Goal: Task Accomplishment & Management: Manage account settings

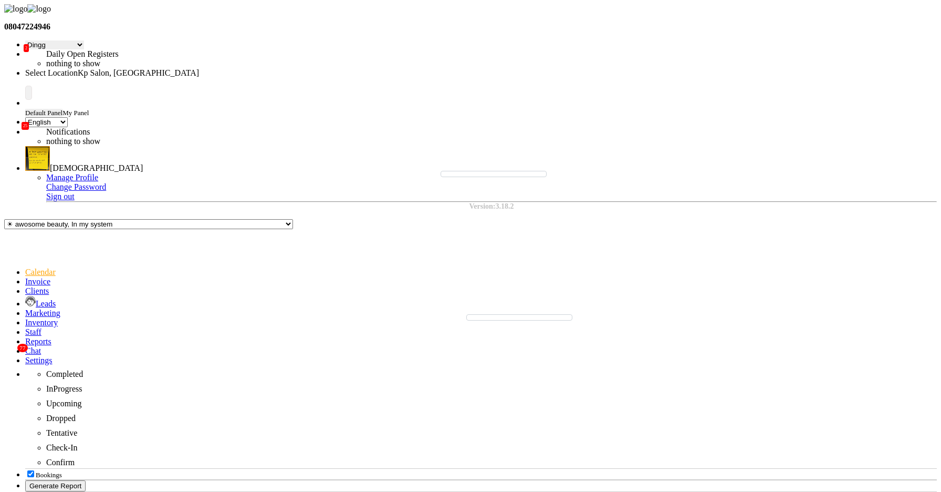
select select "28"
select select "en"
select select "7"
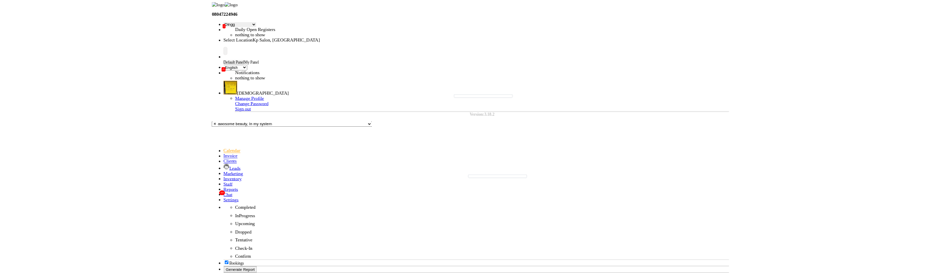
scroll to position [278, 0]
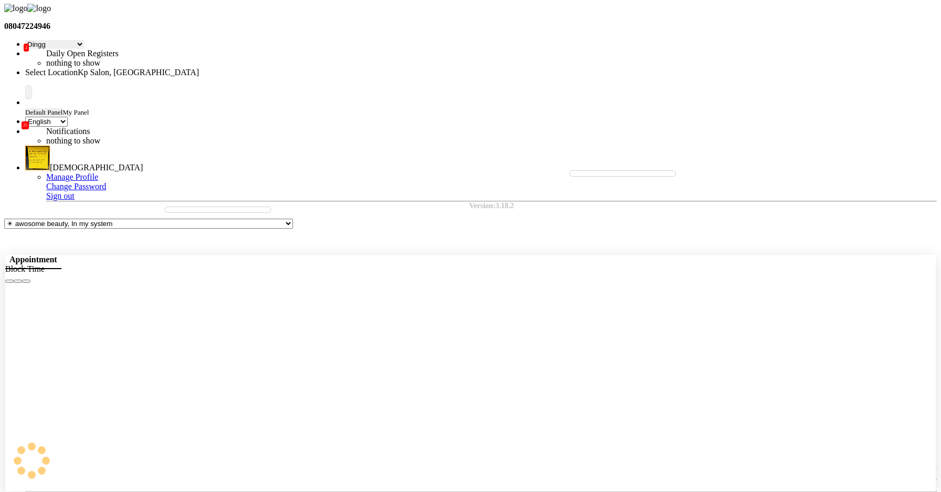
select select "1080"
select select "930"
select select "tentative"
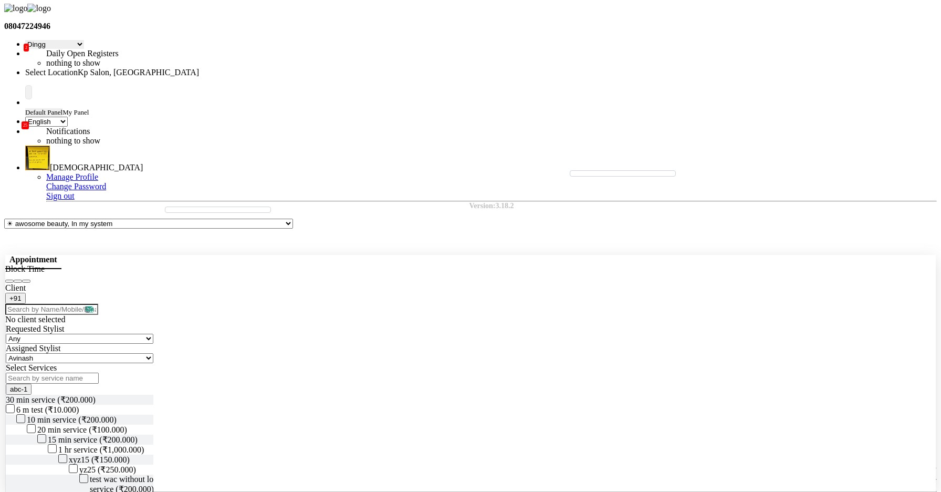
click at [30, 279] on button "Close" at bounding box center [26, 280] width 8 height 3
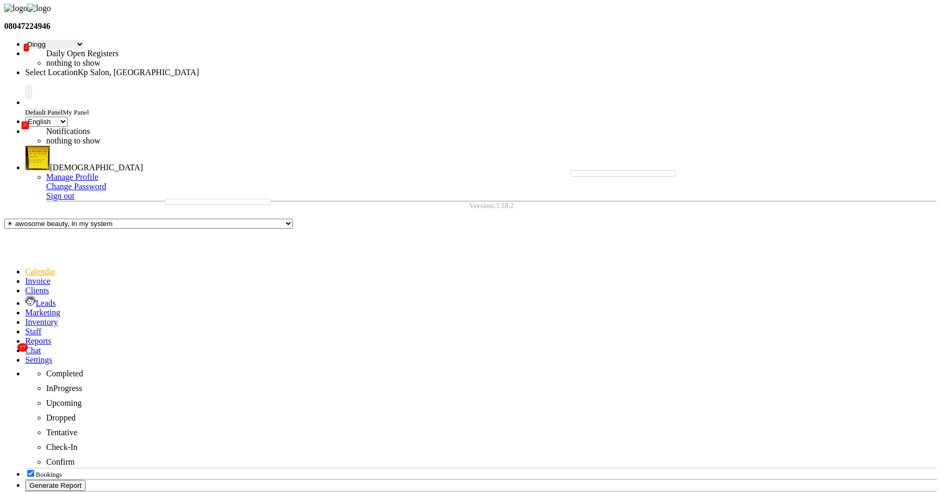
select select "1080"
select select "915"
select select "tentative"
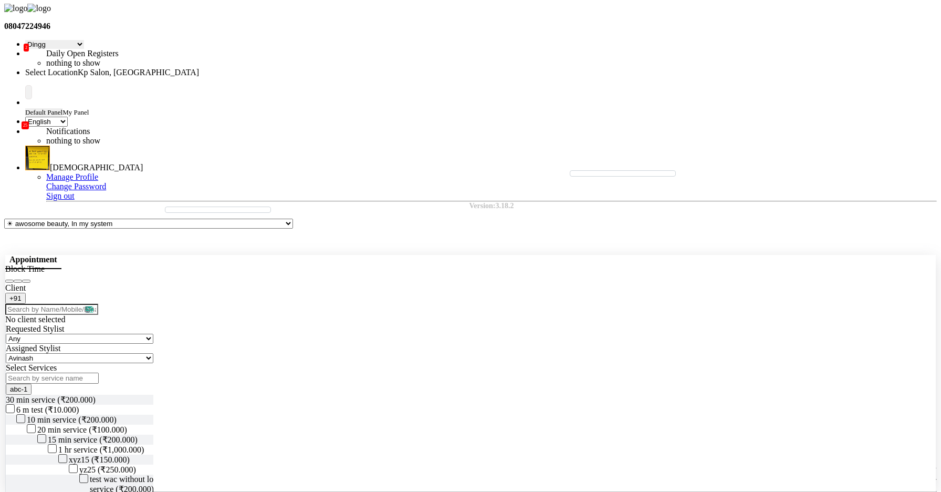
click at [26, 281] on icon "Close" at bounding box center [26, 281] width 0 height 0
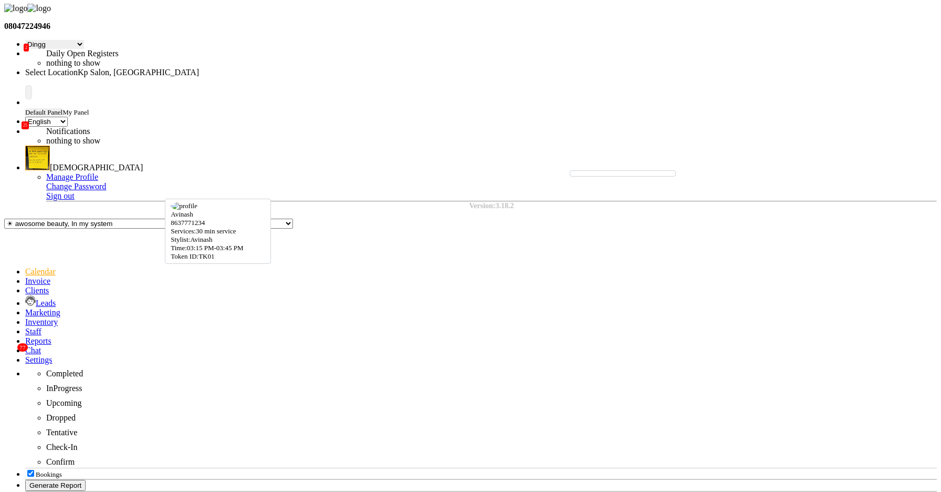
select select "3"
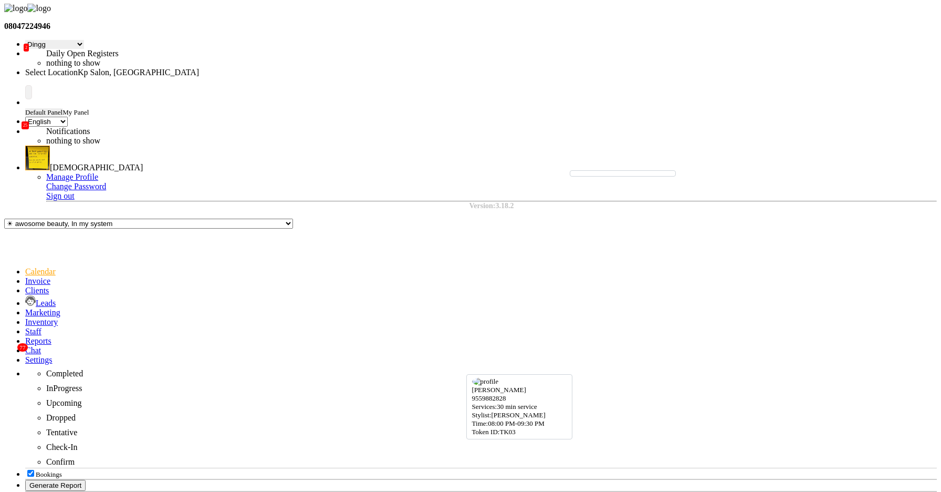
select select "7"
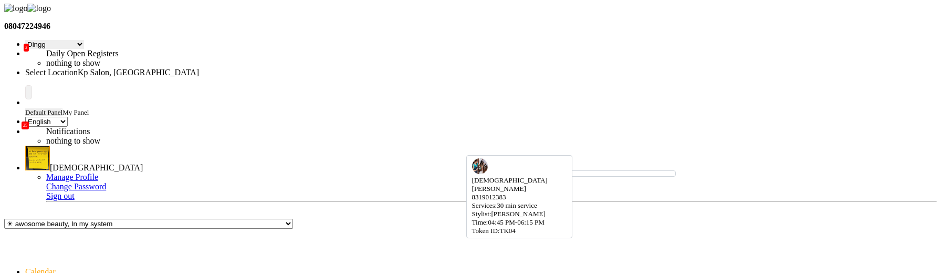
select select "7"
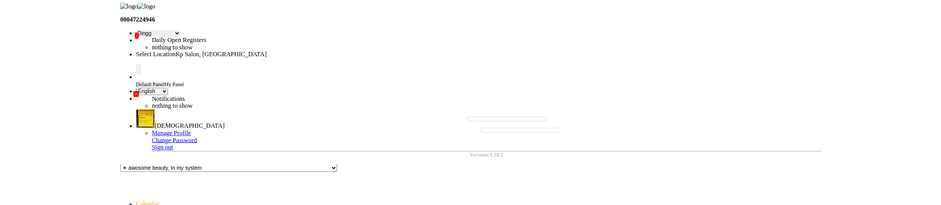
scroll to position [493, 0]
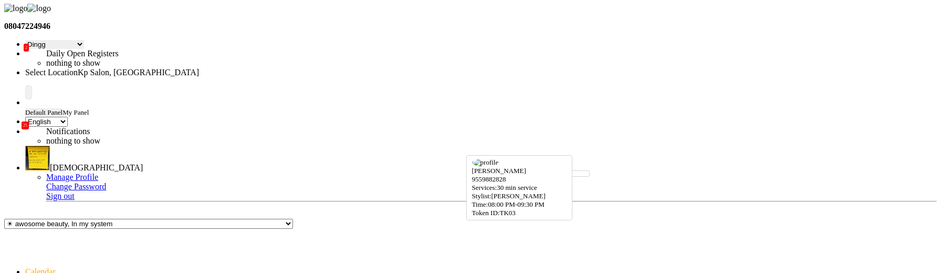
select select "7"
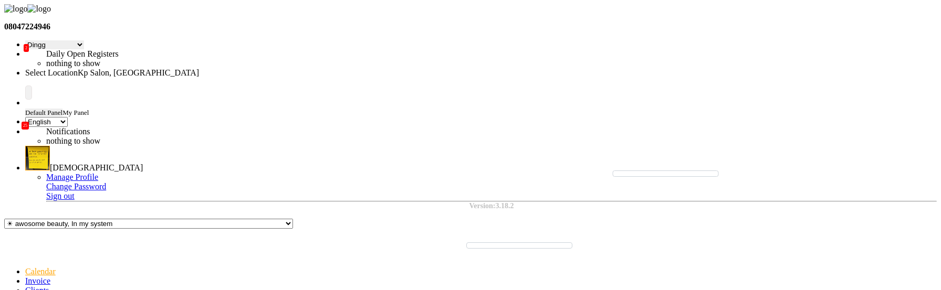
scroll to position [341, 0]
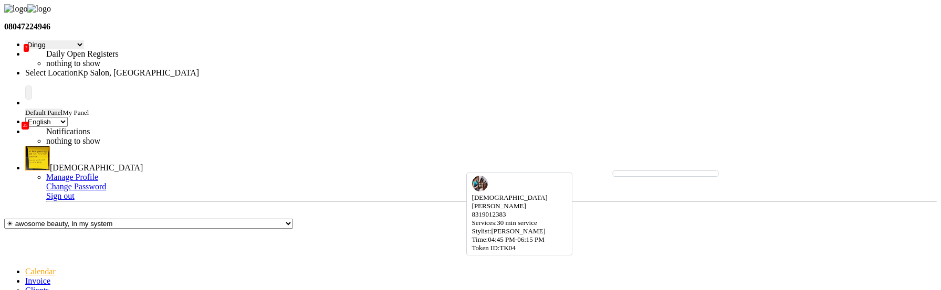
select select "7"
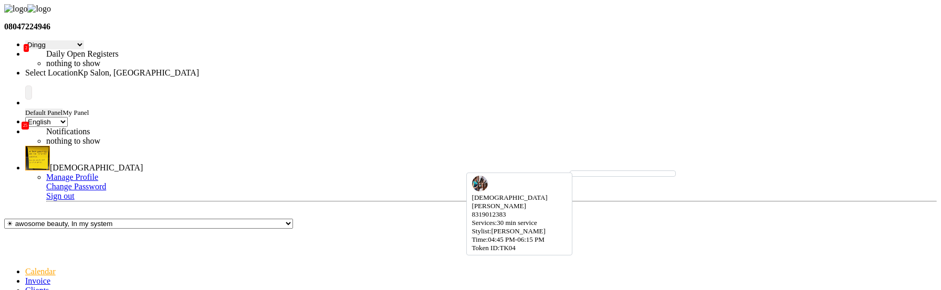
select select "7"
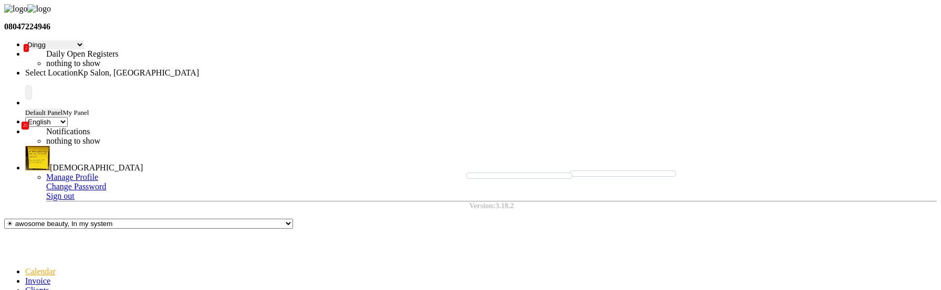
scroll to position [0, 0]
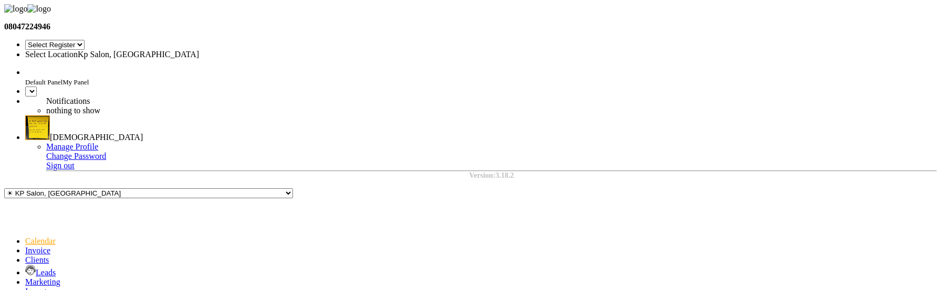
select select "28"
select select "en"
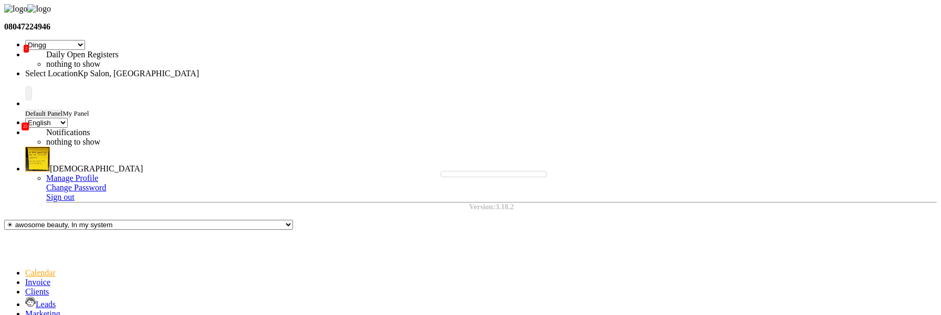
scroll to position [318, 0]
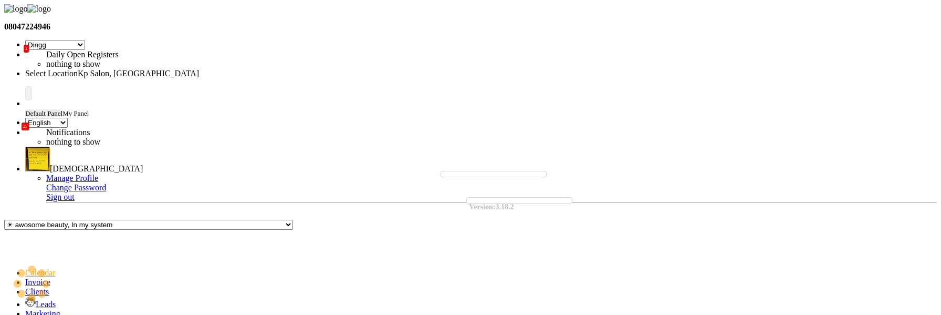
select select "7"
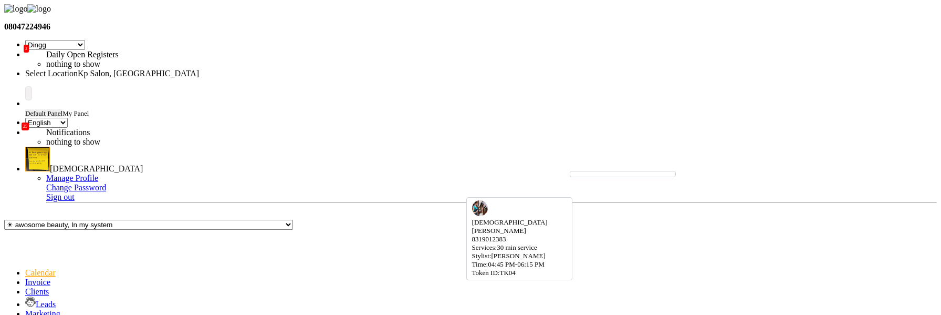
select select "7"
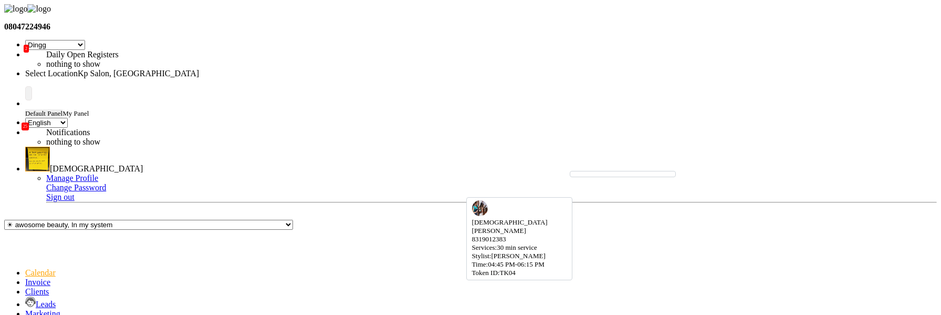
select select "7"
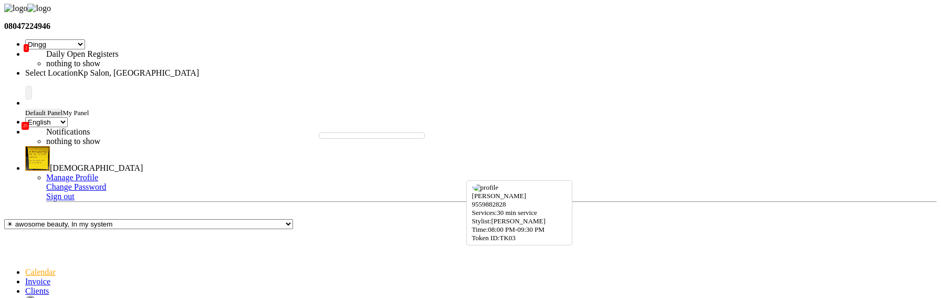
scroll to position [533, 0]
drag, startPoint x: 445, startPoint y: 246, endPoint x: 455, endPoint y: 208, distance: 39.8
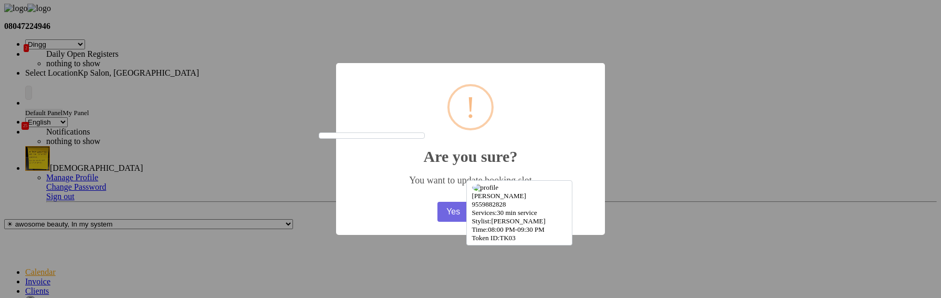
click at [492, 216] on button "No" at bounding box center [489, 212] width 29 height 20
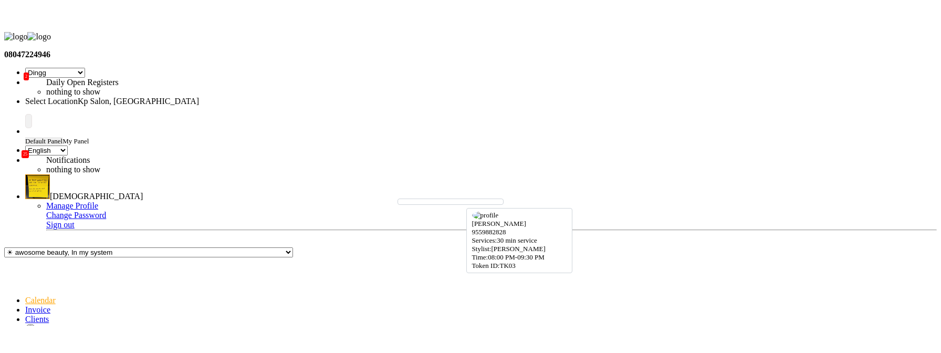
scroll to position [485, 0]
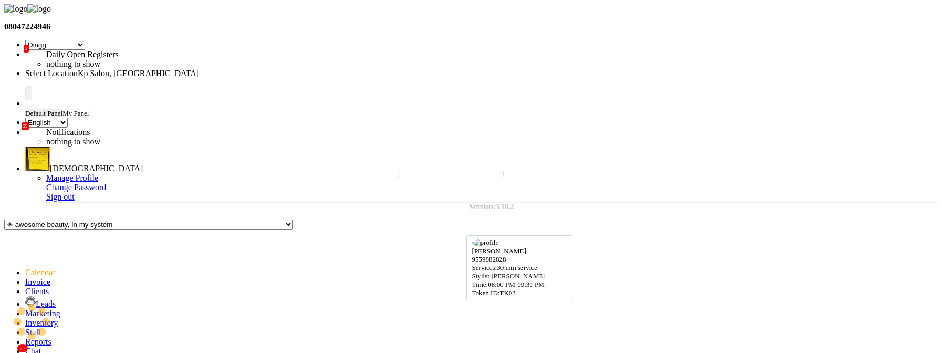
drag, startPoint x: 440, startPoint y: 215, endPoint x: 454, endPoint y: 212, distance: 14.4
drag, startPoint x: 451, startPoint y: 212, endPoint x: 467, endPoint y: 214, distance: 15.9
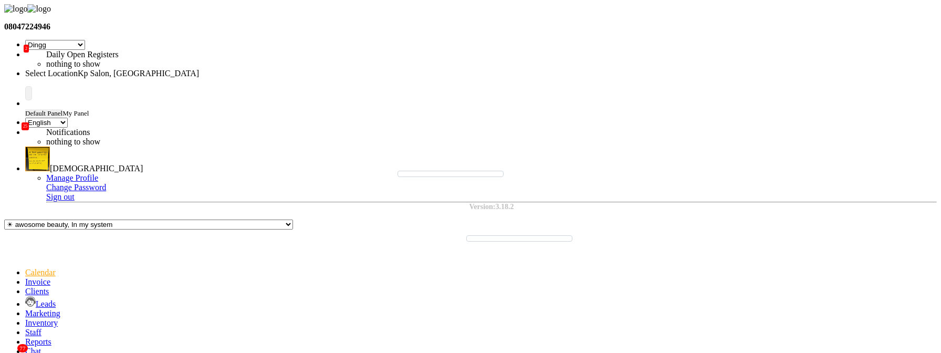
scroll to position [452, 0]
drag, startPoint x: 439, startPoint y: 244, endPoint x: 455, endPoint y: 247, distance: 16.1
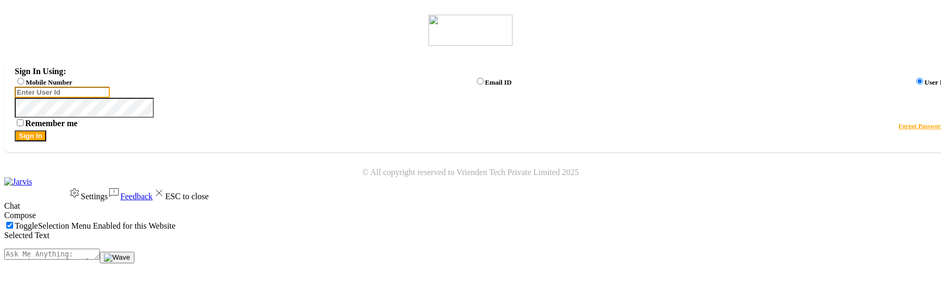
type input "9039798721"
click at [72, 83] on label "Mobile Number" at bounding box center [49, 82] width 46 height 8
click at [24, 83] on input "Mobile Number" at bounding box center [20, 81] width 7 height 7
radio input "true"
radio input "false"
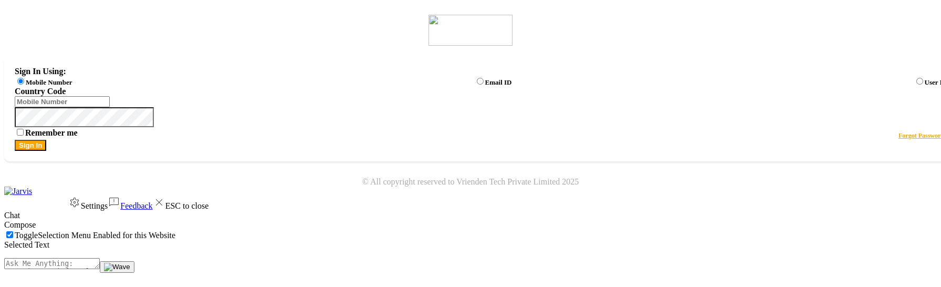
click at [434, 120] on div "Sign In Using: Mobile Number Email ID User ID Country Code × Remember me Forgot…" at bounding box center [481, 108] width 954 height 105
click at [941, 96] on span at bounding box center [948, 91] width 0 height 9
click at [110, 107] on input "Username" at bounding box center [62, 101] width 95 height 11
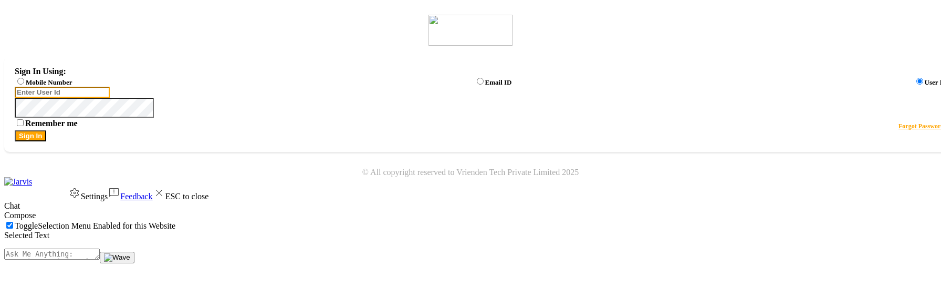
type input "9039798721"
click at [72, 80] on div "Mobile Number" at bounding box center [43, 81] width 57 height 11
click at [72, 86] on label "Mobile Number" at bounding box center [49, 82] width 46 height 8
click at [24, 85] on input "Mobile Number" at bounding box center [20, 81] width 7 height 7
radio input "true"
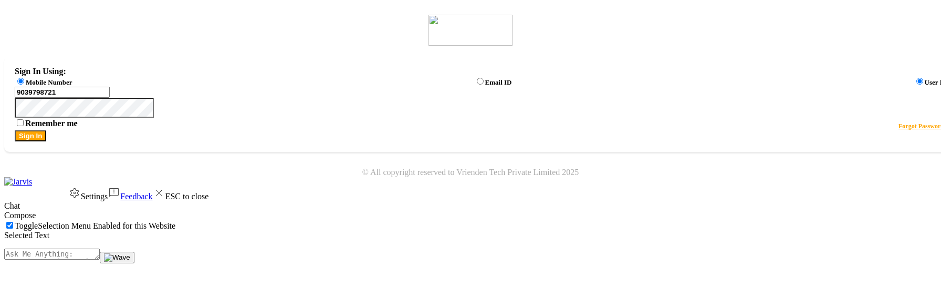
radio input "false"
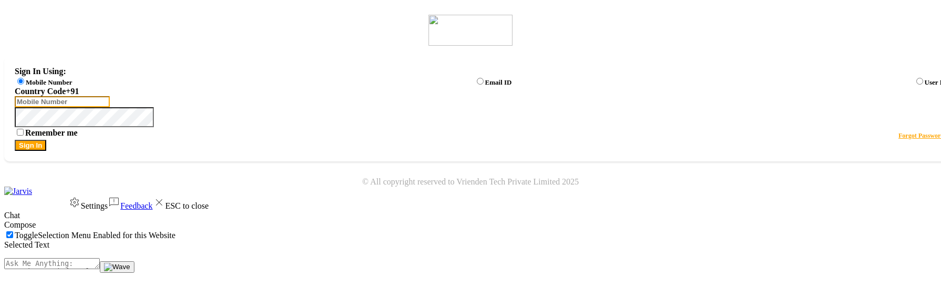
click at [110, 107] on input "Username" at bounding box center [62, 101] width 95 height 11
type input "9039798721"
click at [484, 161] on div "Sign In Using: Mobile Number Email ID User ID Country Code × [PHONE_NUMBER] Rem…" at bounding box center [481, 108] width 954 height 105
click at [46, 151] on button "Sign In" at bounding box center [31, 145] width 32 height 11
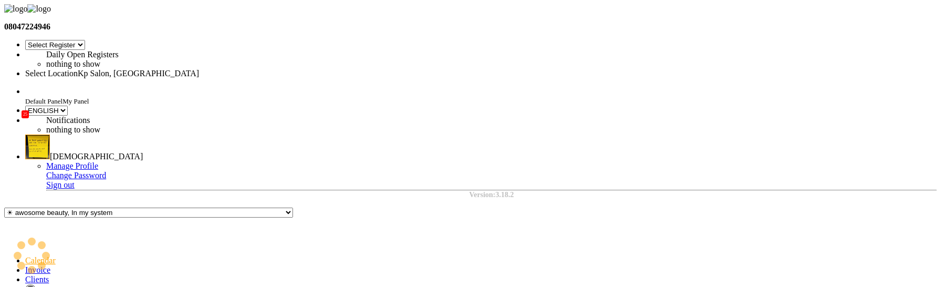
select select "28"
select select "en"
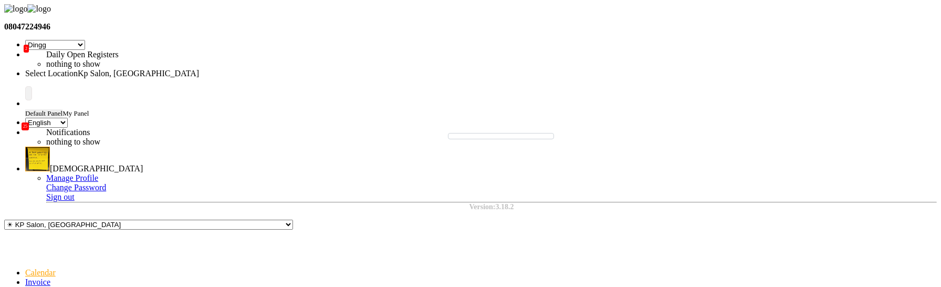
scroll to position [355, 0]
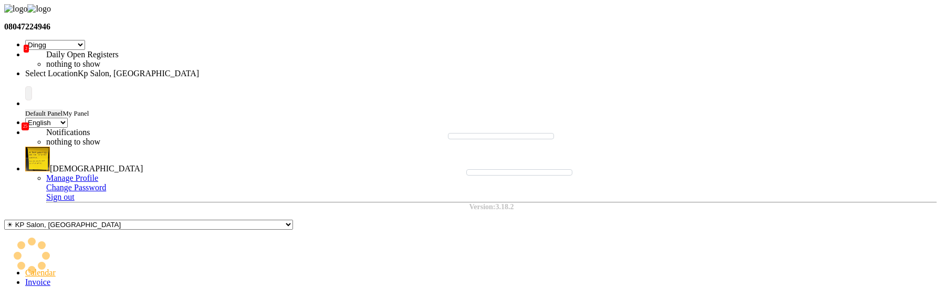
select select "7"
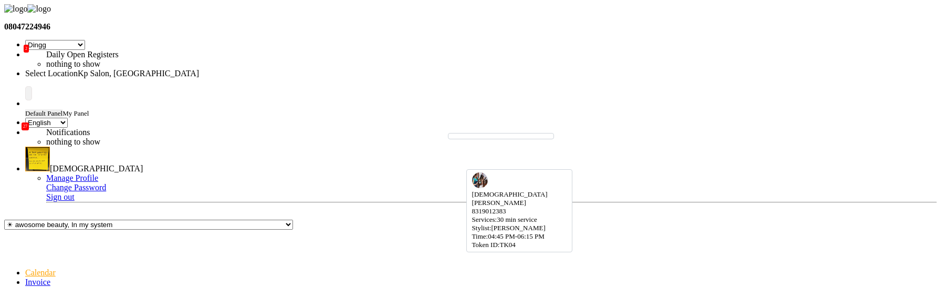
scroll to position [371, 0]
select select "7"
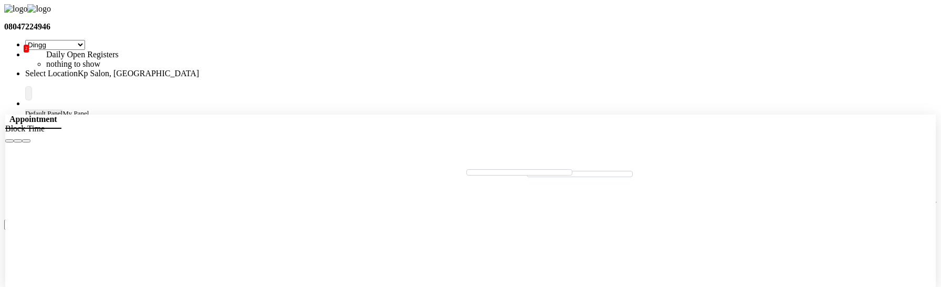
scroll to position [1, 0]
select select "tentative"
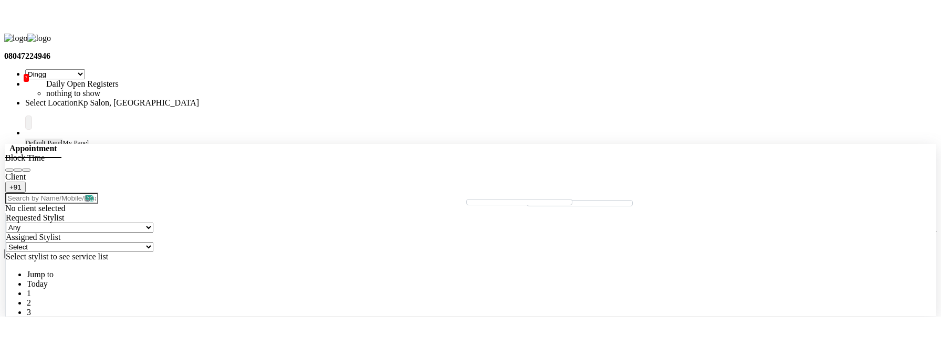
scroll to position [0, 0]
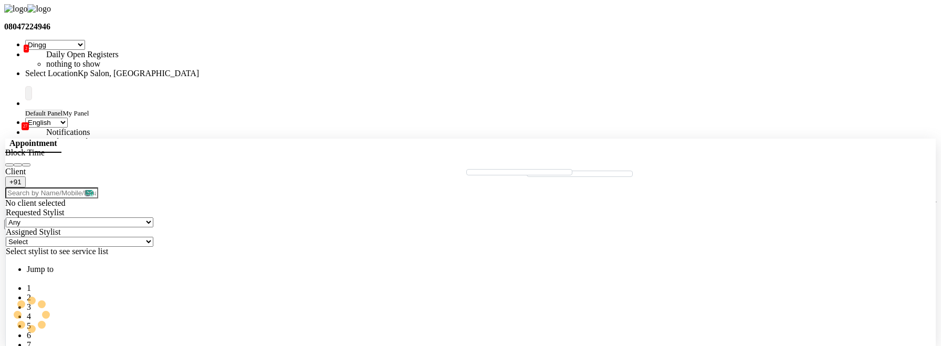
type input "[DATE]"
select select "1005"
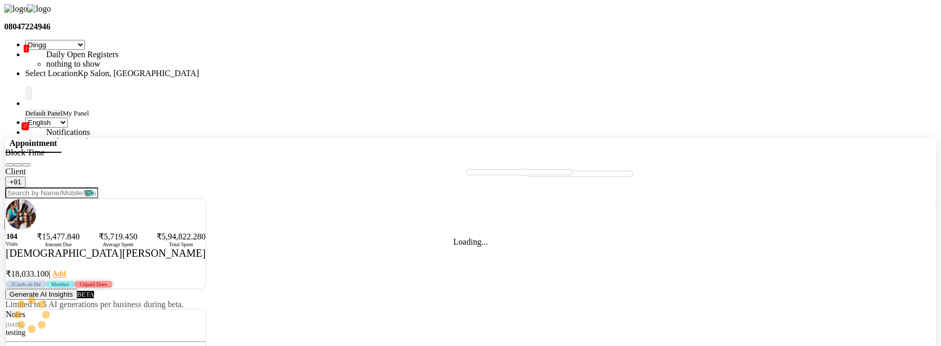
select select "351"
select select "4"
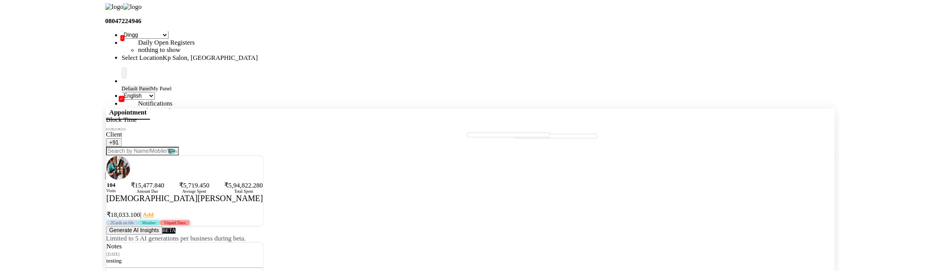
scroll to position [77, 0]
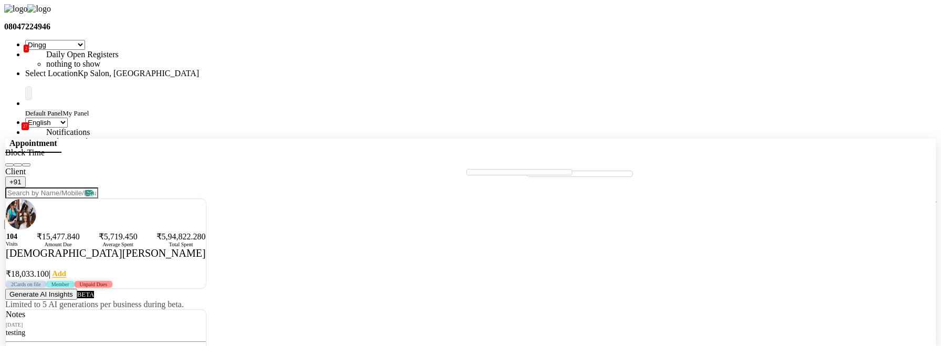
click at [26, 165] on icon "Close" at bounding box center [26, 165] width 0 height 0
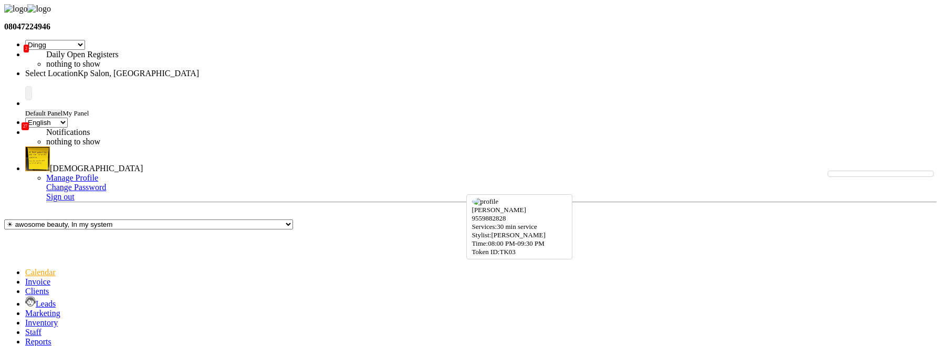
select select "7"
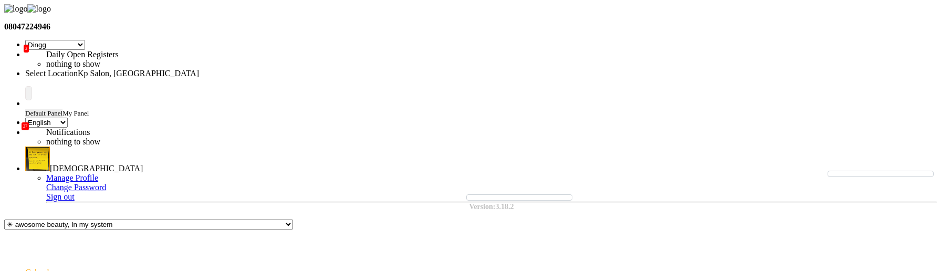
type input "Oct 04, 2025"
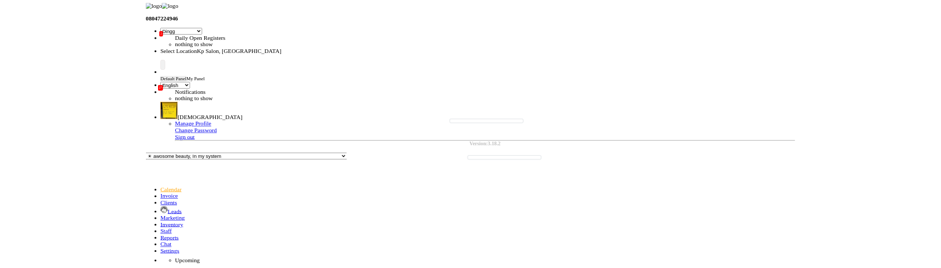
scroll to position [577, 0]
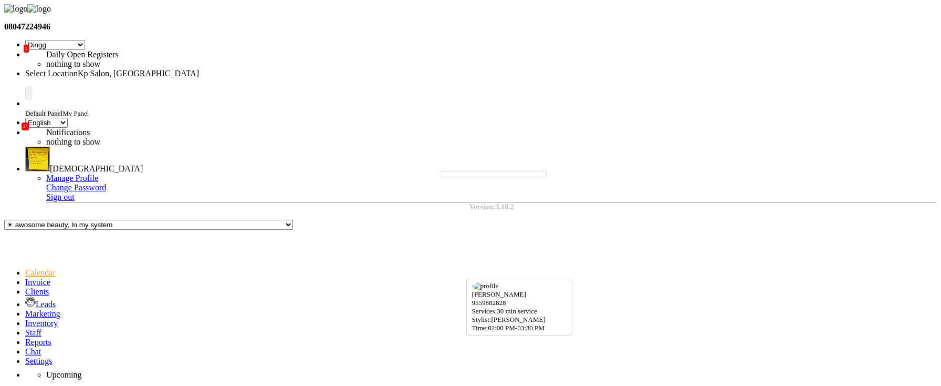
select select "7"
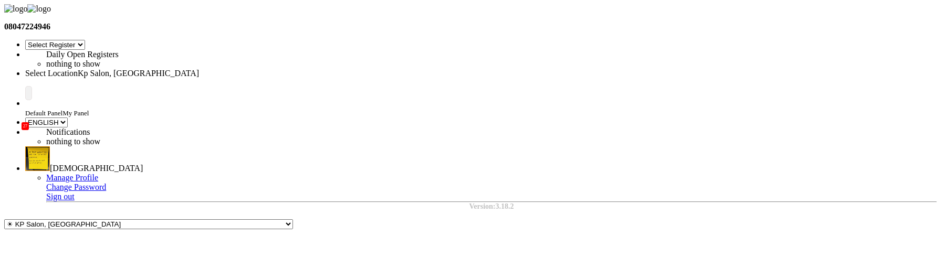
select select "28"
select select "en"
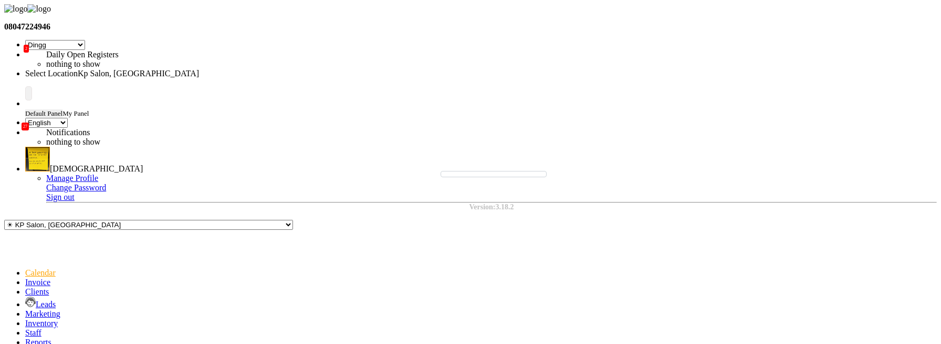
scroll to position [386, 0]
select select "7"
drag, startPoint x: 219, startPoint y: 277, endPoint x: 273, endPoint y: 299, distance: 58.6
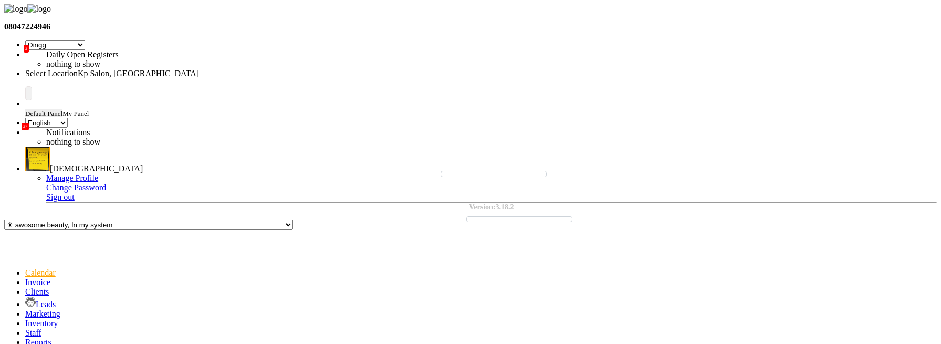
type input "[DATE]"
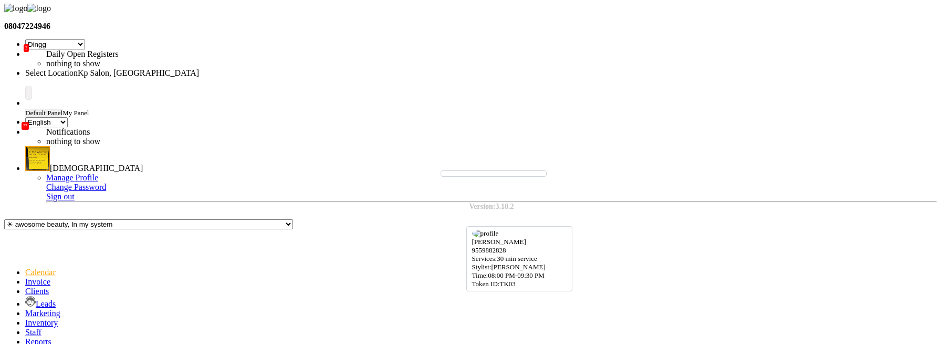
select select "7"
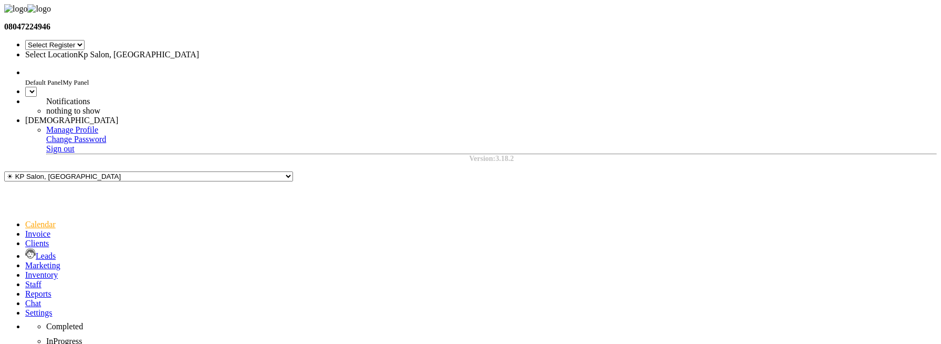
select select "28"
select select "en"
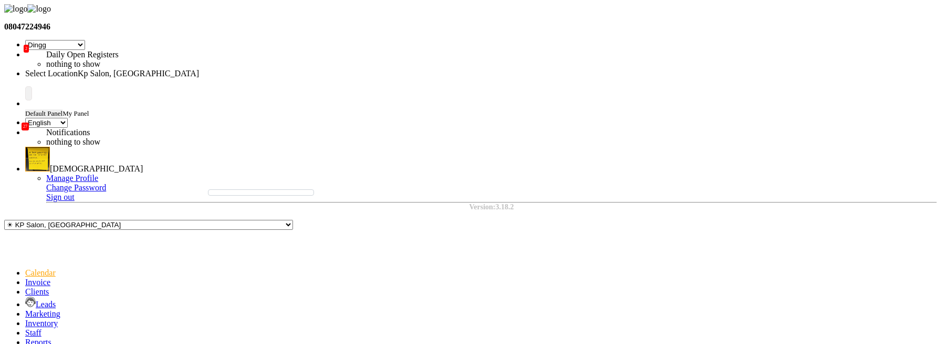
scroll to position [364, 0]
select select "7"
drag, startPoint x: 189, startPoint y: 295, endPoint x: 264, endPoint y: 295, distance: 74.6
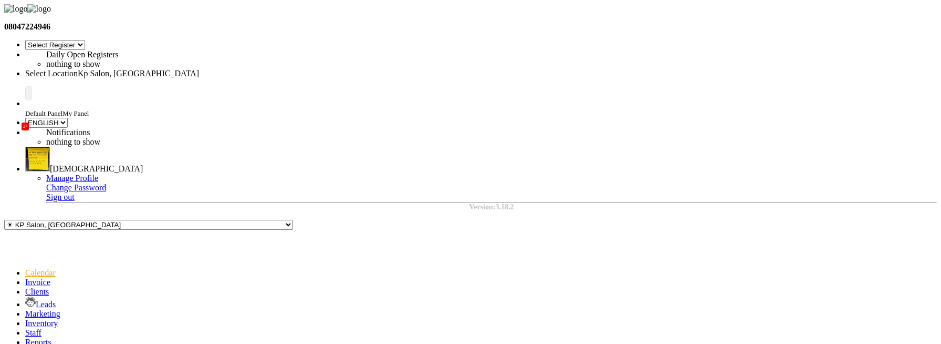
select select "28"
select select "en"
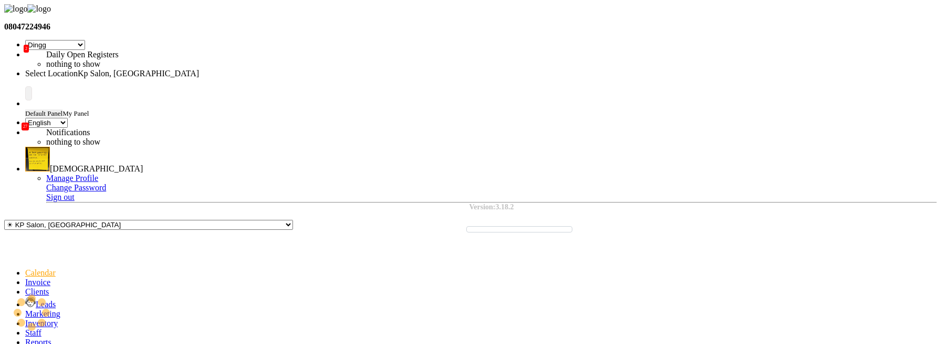
select select "7"
drag, startPoint x: 212, startPoint y: 295, endPoint x: 288, endPoint y: 295, distance: 76.2
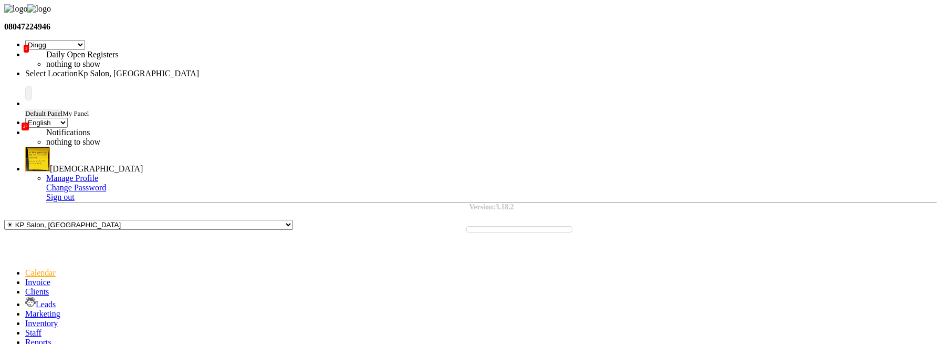
drag, startPoint x: 208, startPoint y: 294, endPoint x: 303, endPoint y: 294, distance: 94.6
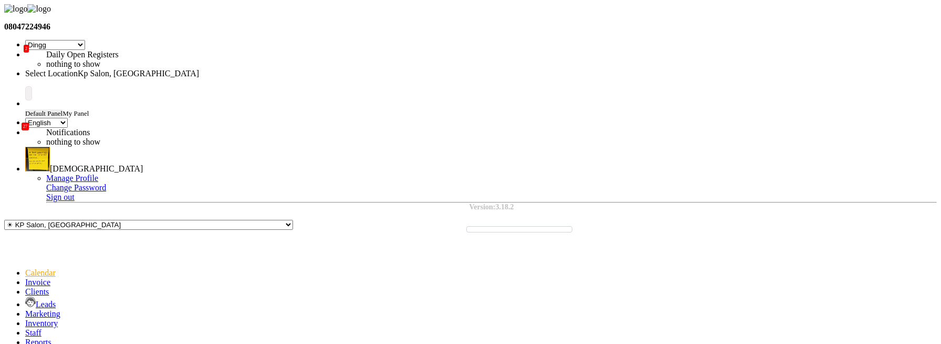
drag, startPoint x: 211, startPoint y: 292, endPoint x: 279, endPoint y: 292, distance: 68.3
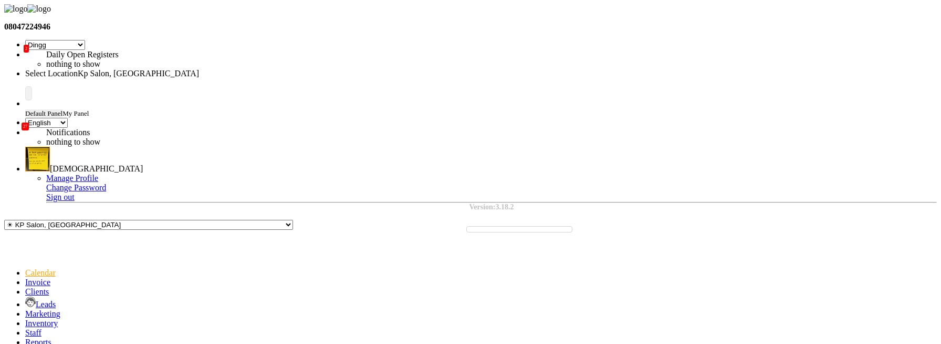
drag, startPoint x: 227, startPoint y: 296, endPoint x: 256, endPoint y: 296, distance: 28.4
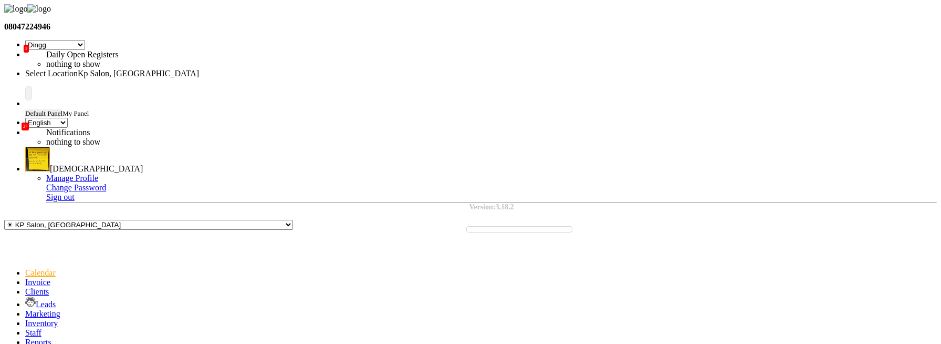
drag, startPoint x: 237, startPoint y: 293, endPoint x: 257, endPoint y: 293, distance: 20.5
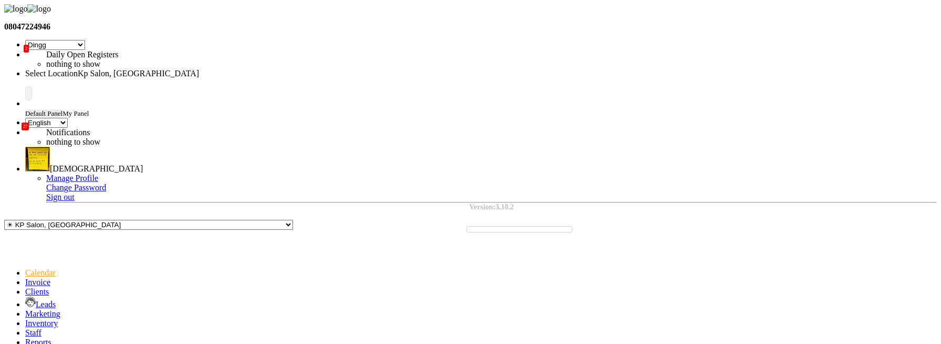
drag, startPoint x: 265, startPoint y: 293, endPoint x: 275, endPoint y: 293, distance: 10.0
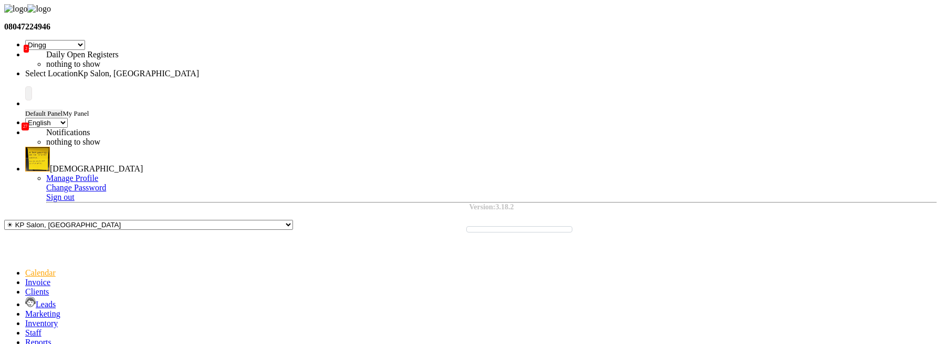
drag, startPoint x: 214, startPoint y: 293, endPoint x: 307, endPoint y: 298, distance: 93.1
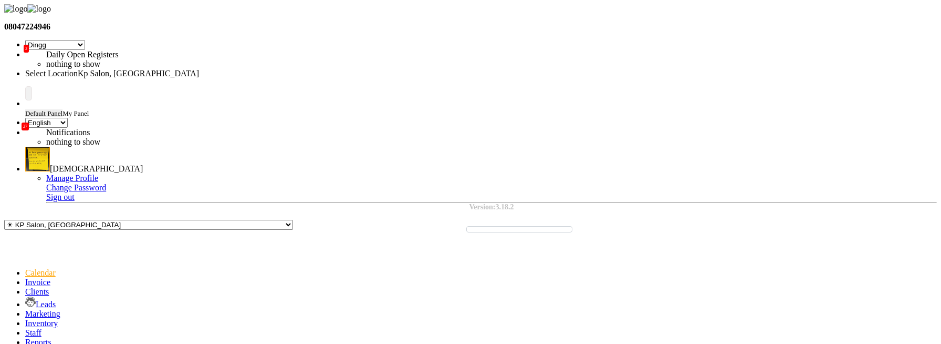
drag, startPoint x: 206, startPoint y: 294, endPoint x: 286, endPoint y: 295, distance: 79.8
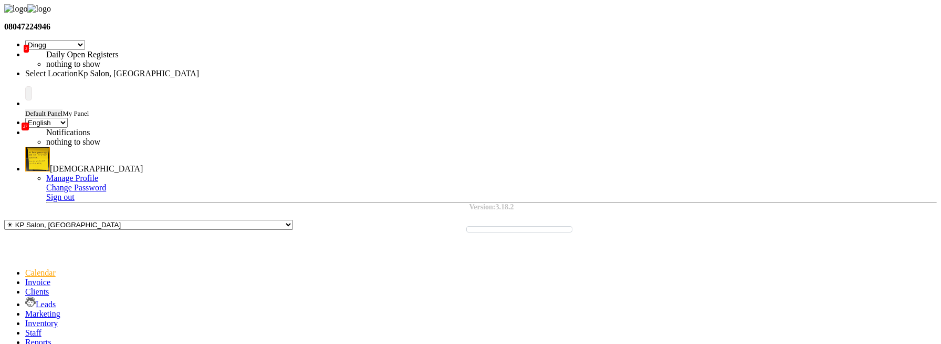
drag, startPoint x: 215, startPoint y: 294, endPoint x: 290, endPoint y: 294, distance: 75.1
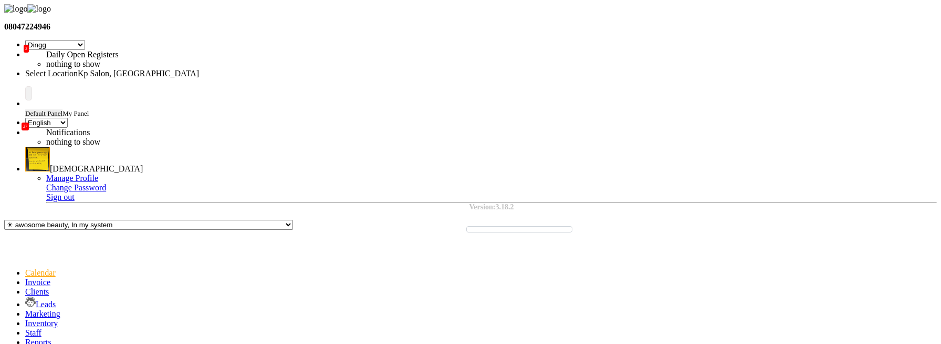
type input "[DATE]"
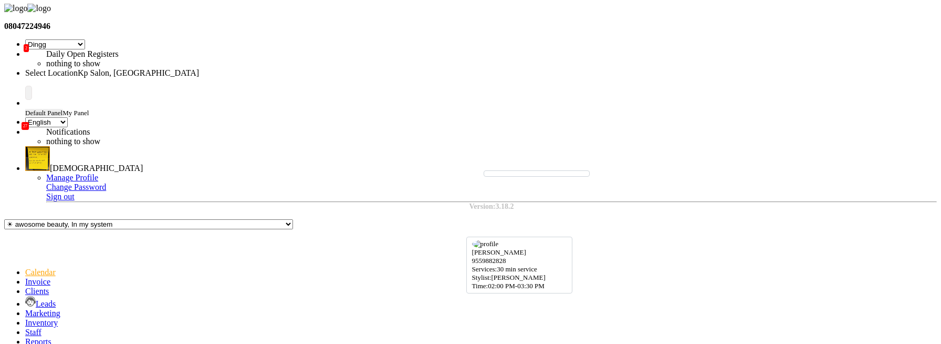
select select "7"
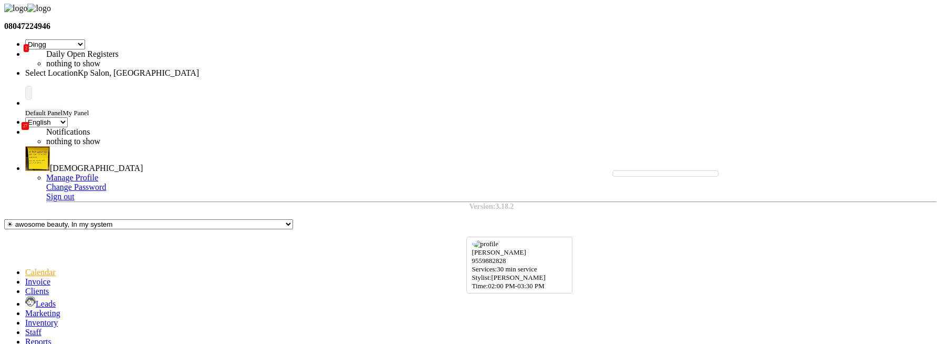
select select "7"
type input "[DATE]"
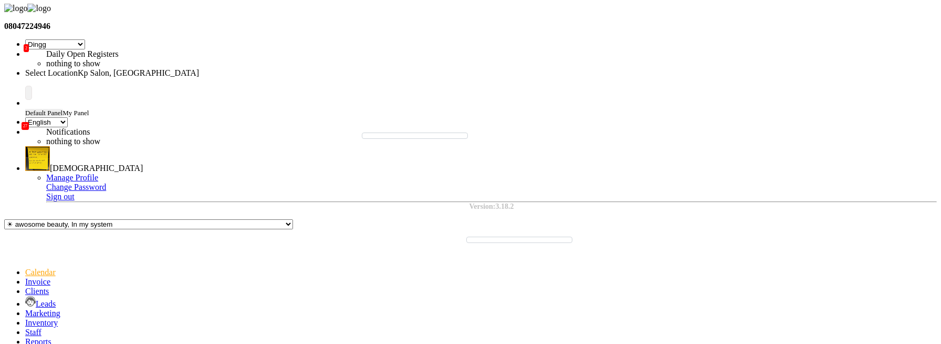
scroll to position [468, 0]
select select "7"
select select "service"
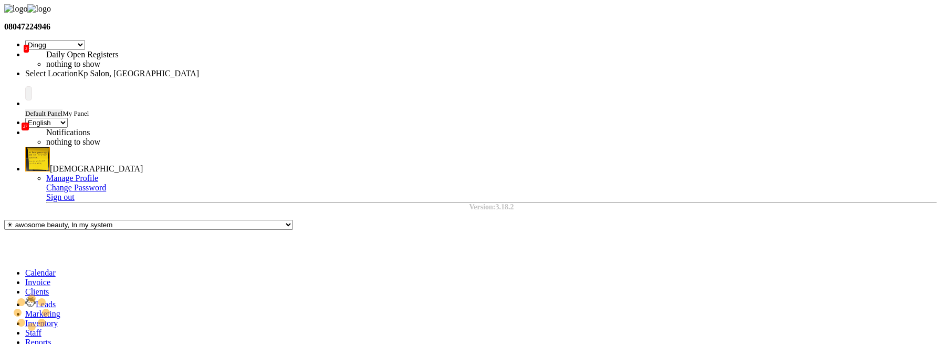
select select "554"
type input "1063"
select select "product"
select select "1080"
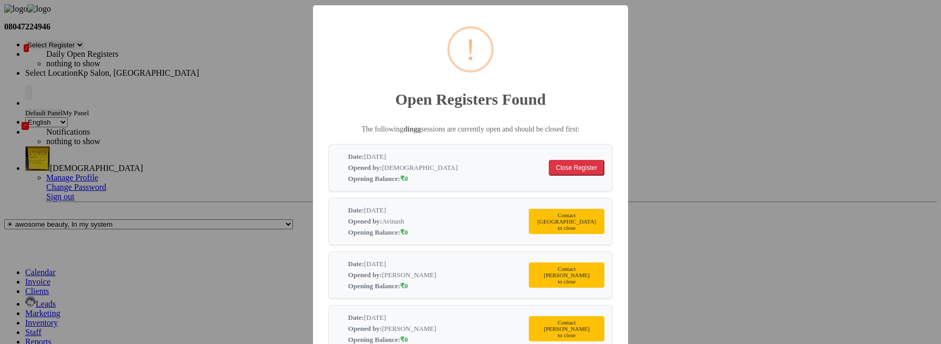
type input "9559882828"
select select "10: Object"
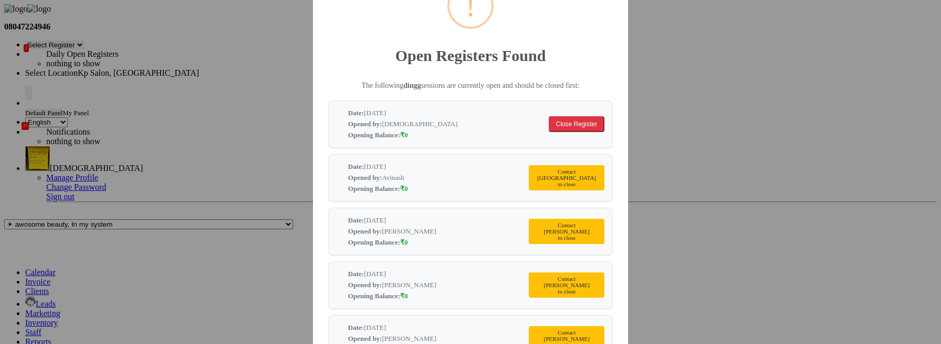
radio input "false"
radio input "true"
type input "45"
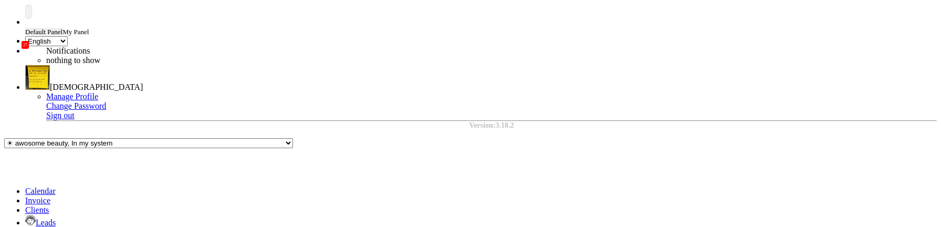
scroll to position [0, 0]
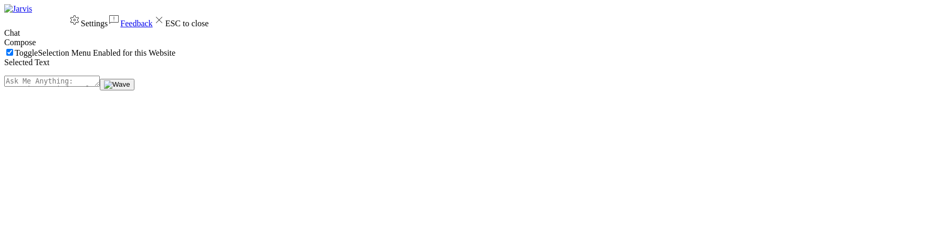
select select "service"
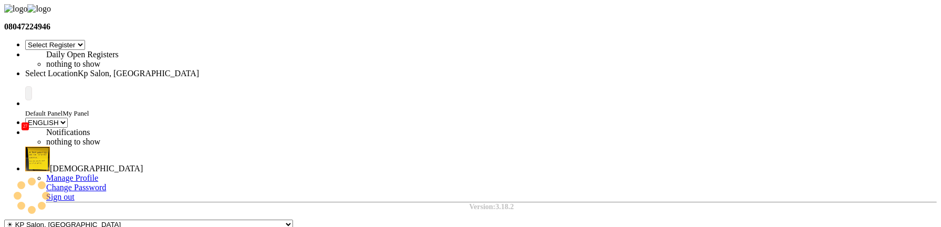
select select "28"
select select "en"
type input "1063"
select select "554"
select select "product"
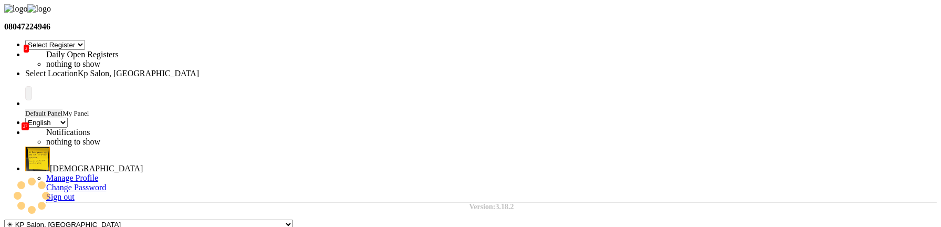
select select "1080"
type input "9559882828"
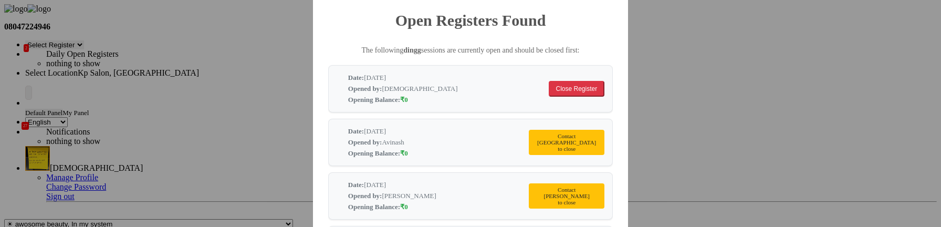
scroll to position [160, 0]
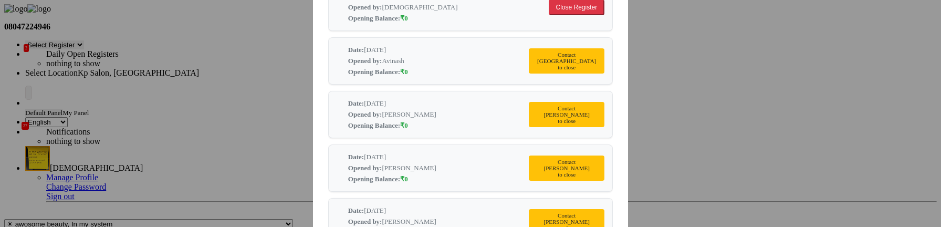
select select "10: Object"
radio input "false"
radio input "true"
type input "45"
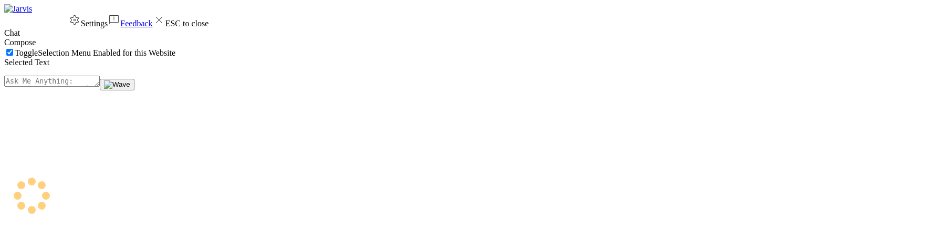
select select "service"
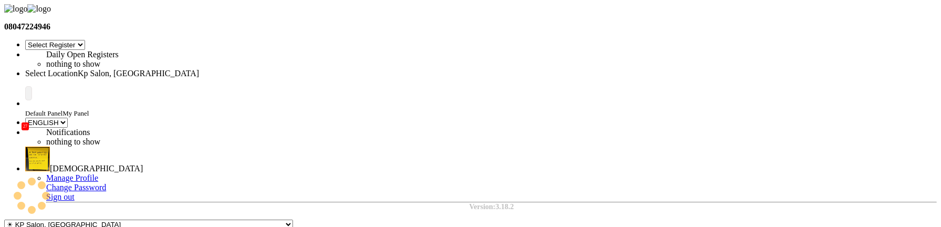
select select "28"
select select "en"
select select "554"
type input "1063"
select select "product"
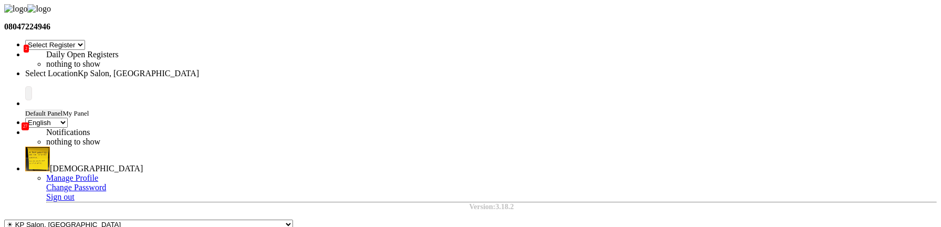
select select "1080"
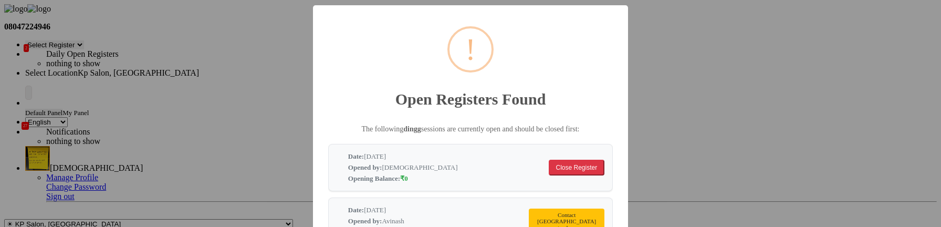
type input "9559882828"
select select "10: Object"
radio input "false"
radio input "true"
type input "45"
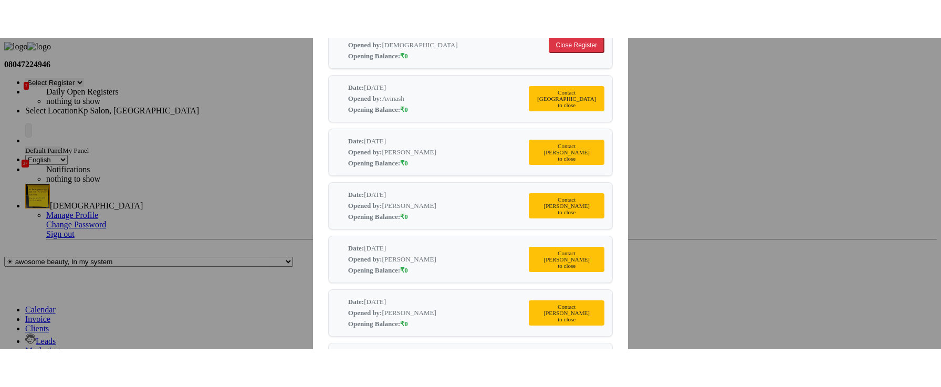
scroll to position [76, 0]
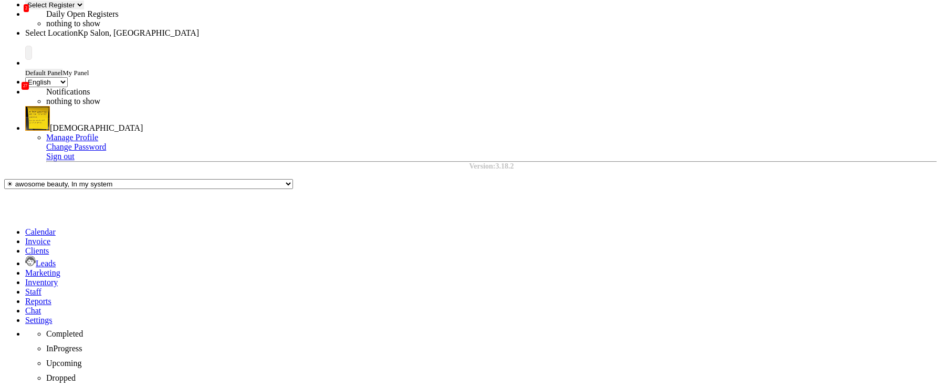
scroll to position [43, 0]
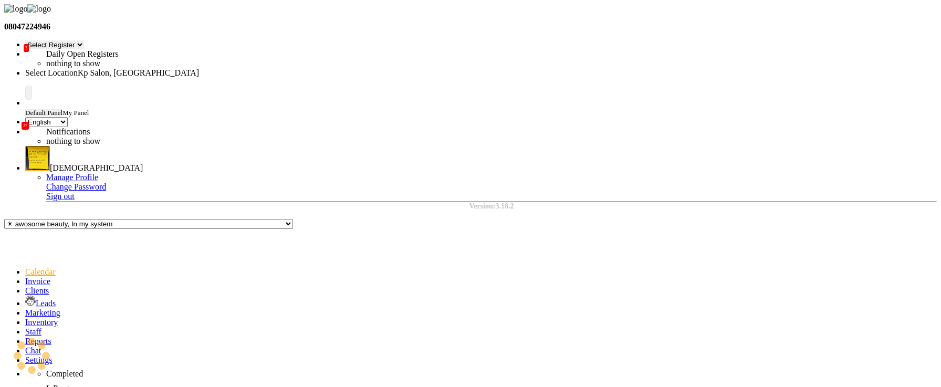
scroll to position [487, 0]
select select "3"
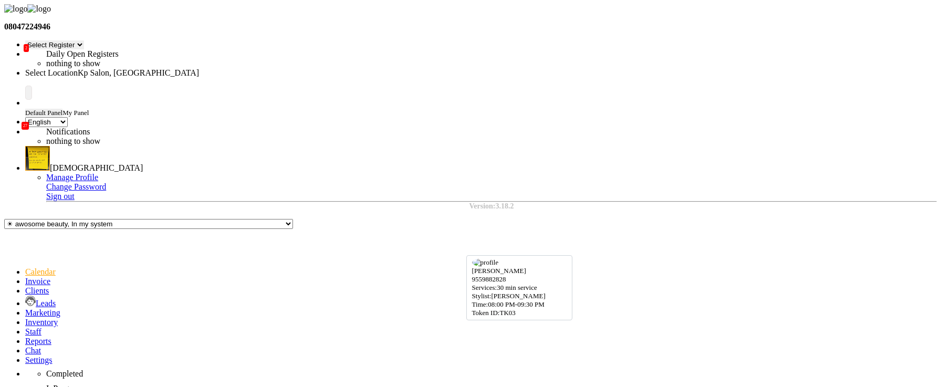
select select "3"
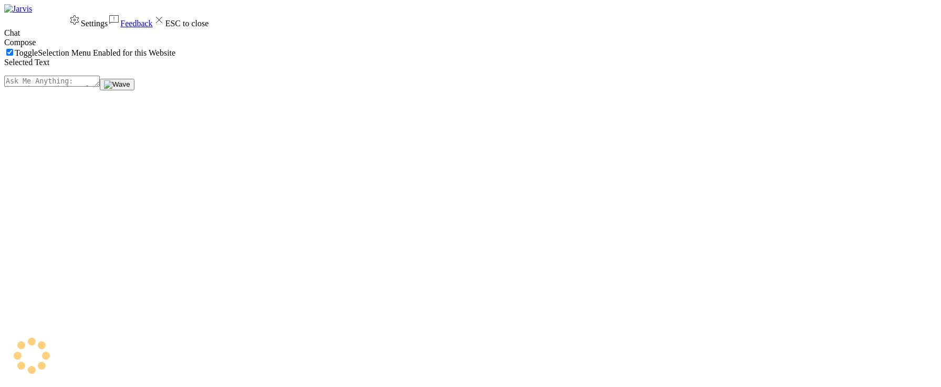
select select "en"
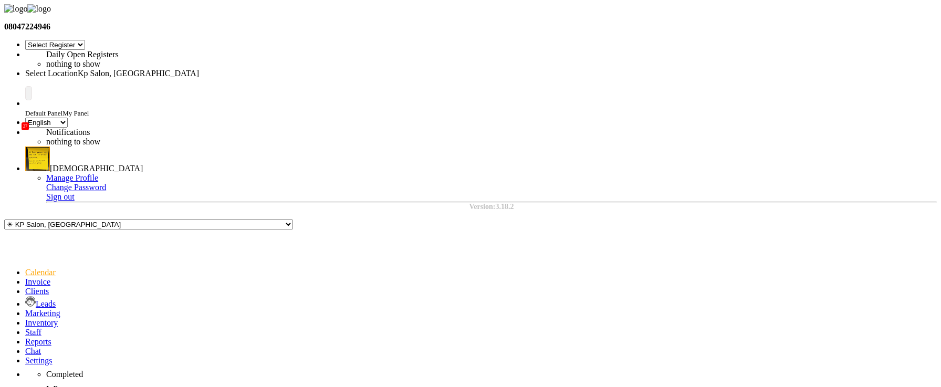
select select "28"
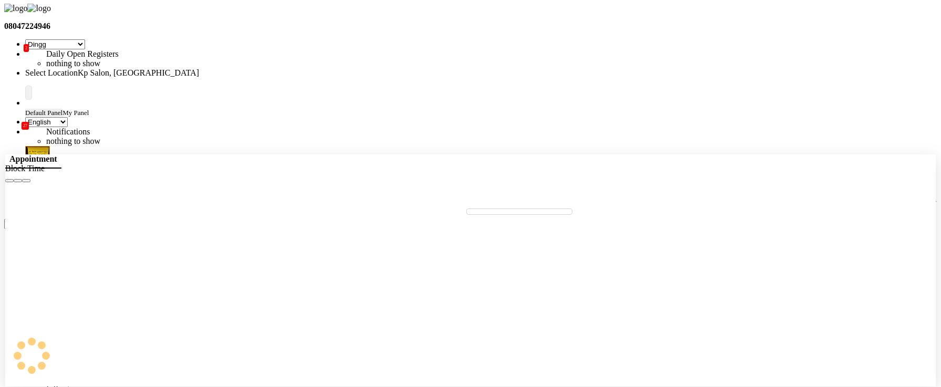
select select "tentative"
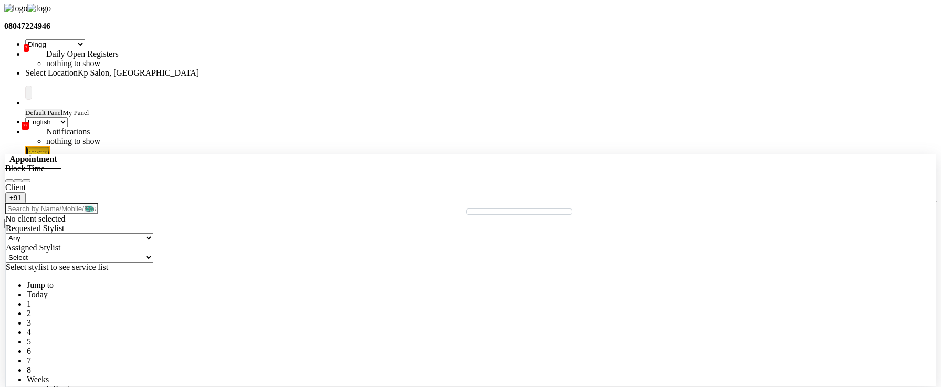
type input "[DATE]"
select select "1005"
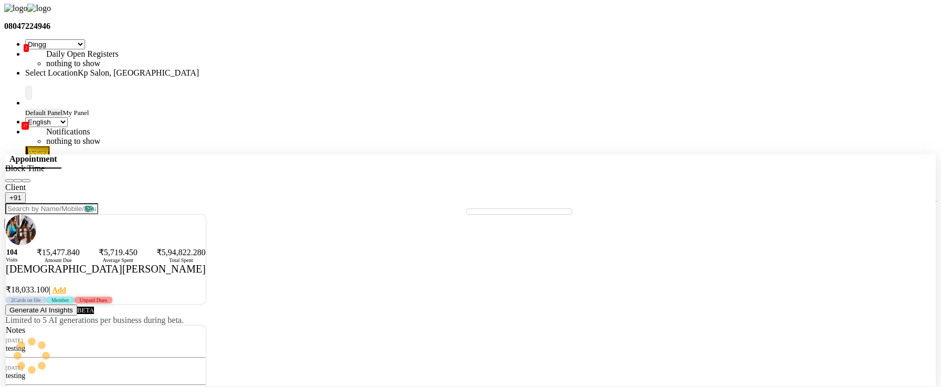
select select "351"
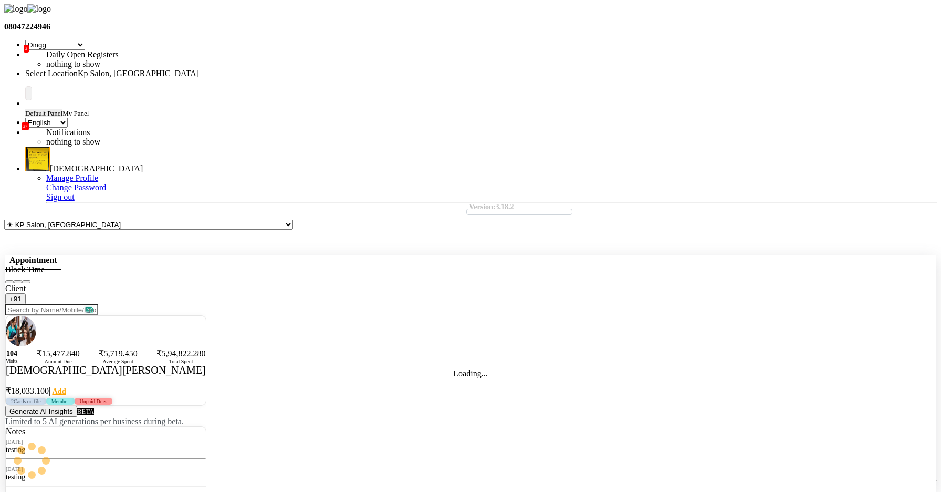
select select "4"
click at [26, 282] on icon "Close" at bounding box center [26, 282] width 0 height 0
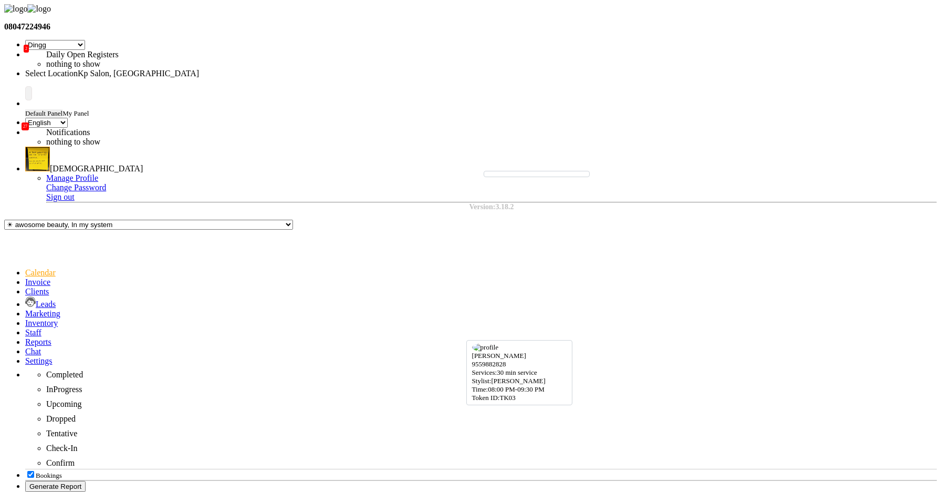
select select "3"
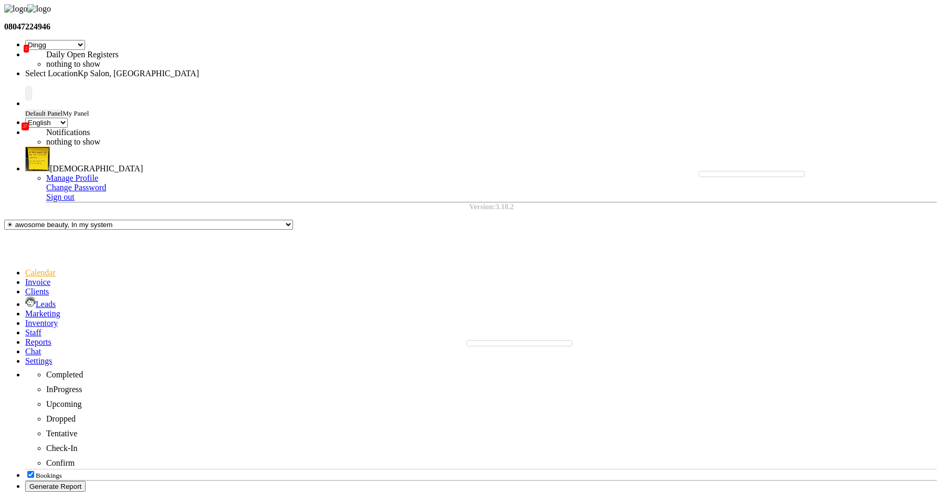
select select "3"
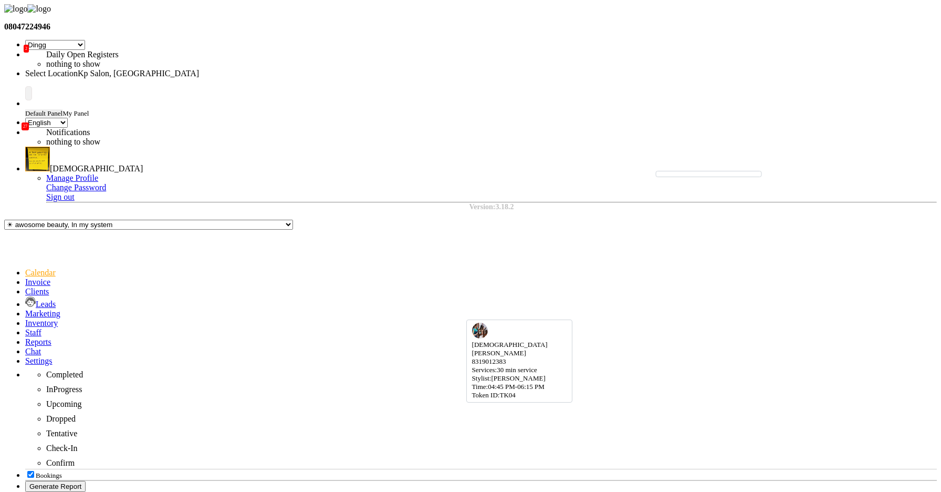
select select "7"
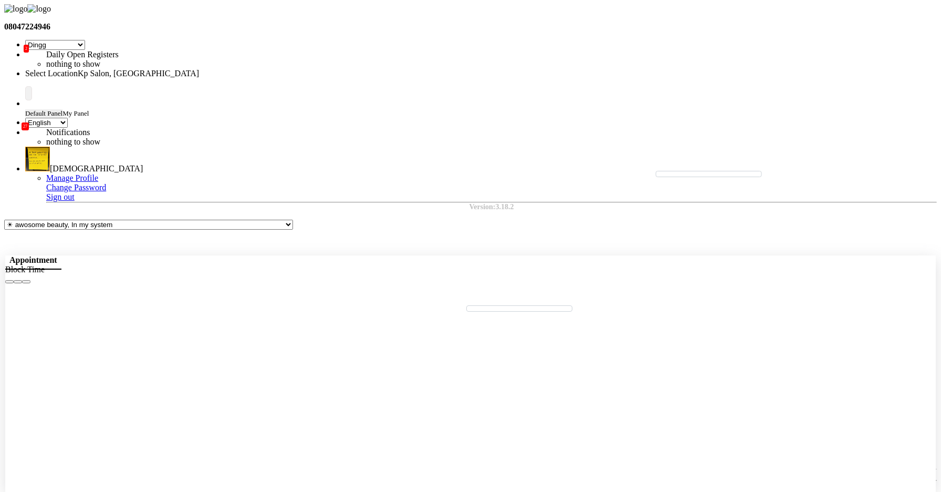
scroll to position [1, 0]
select select "tentative"
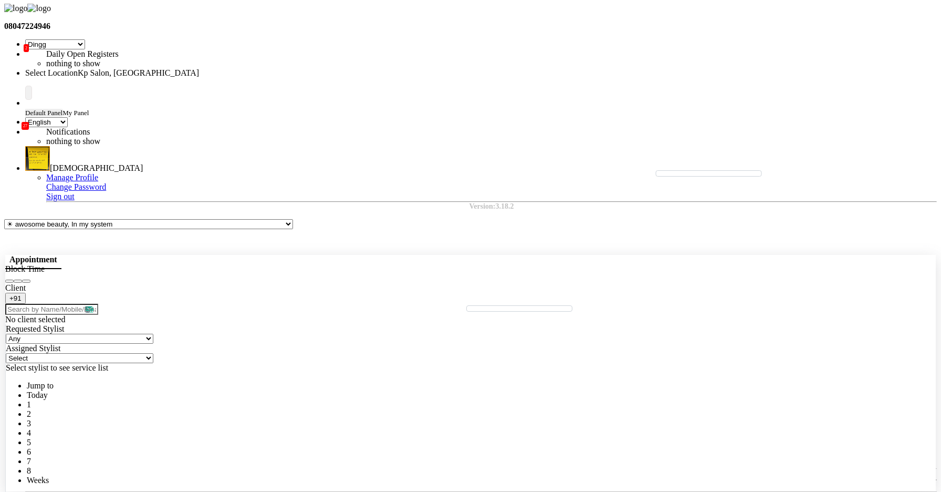
type input "[DATE]"
select select "1005"
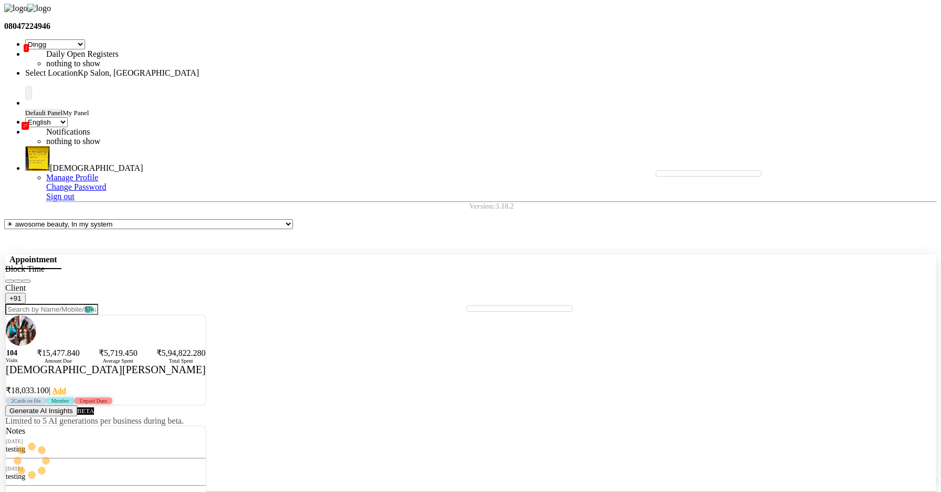
select select "351"
select select "4"
click at [26, 281] on icon "Close" at bounding box center [26, 281] width 0 height 0
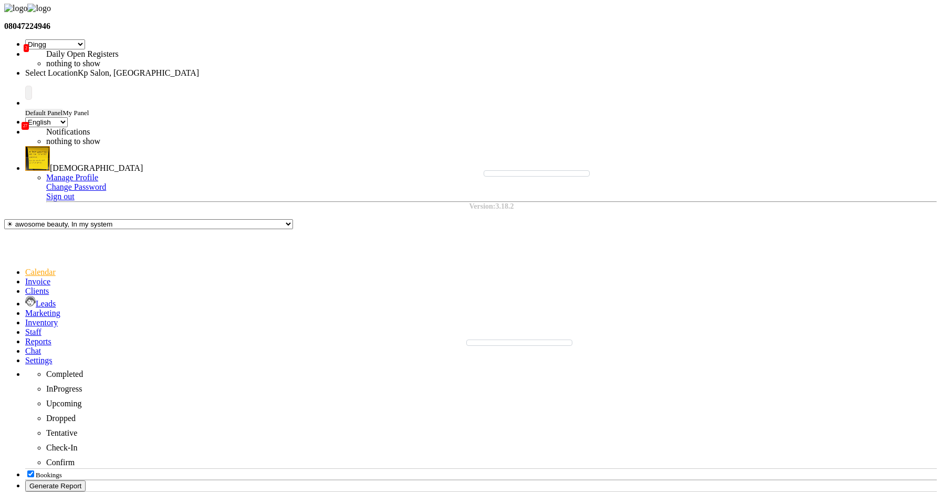
type input "[DATE]"
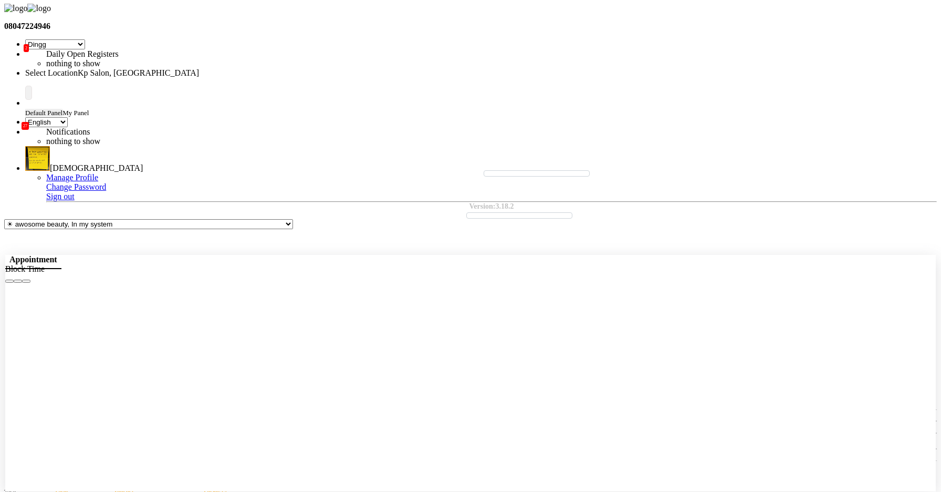
select select "tentative"
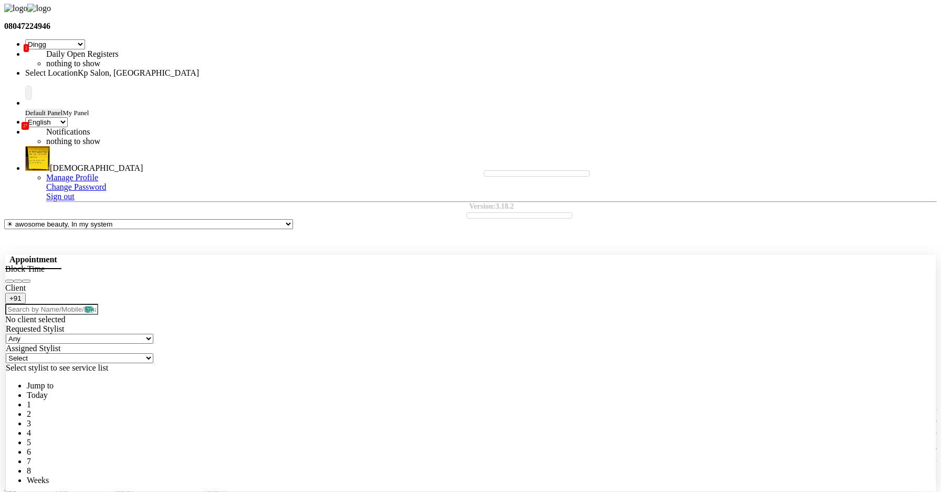
type input "[DATE]"
select select "615"
select select "351"
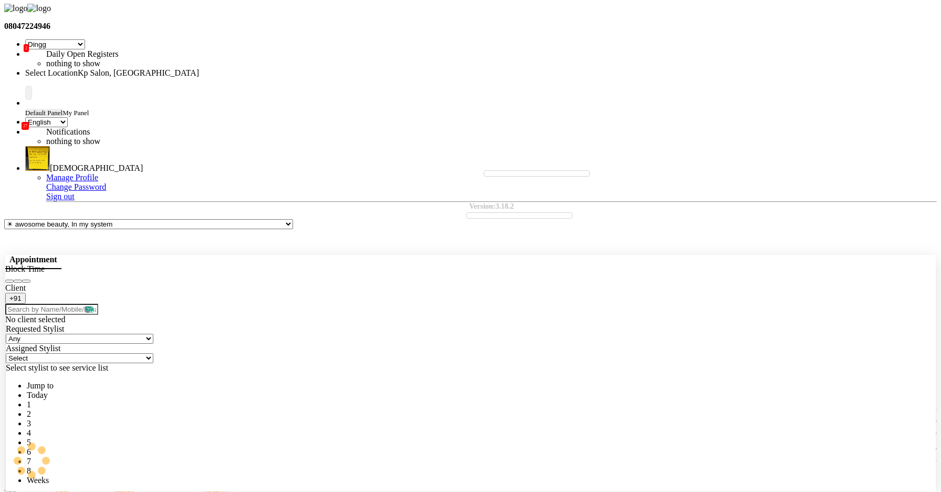
select select "351"
select select "4"
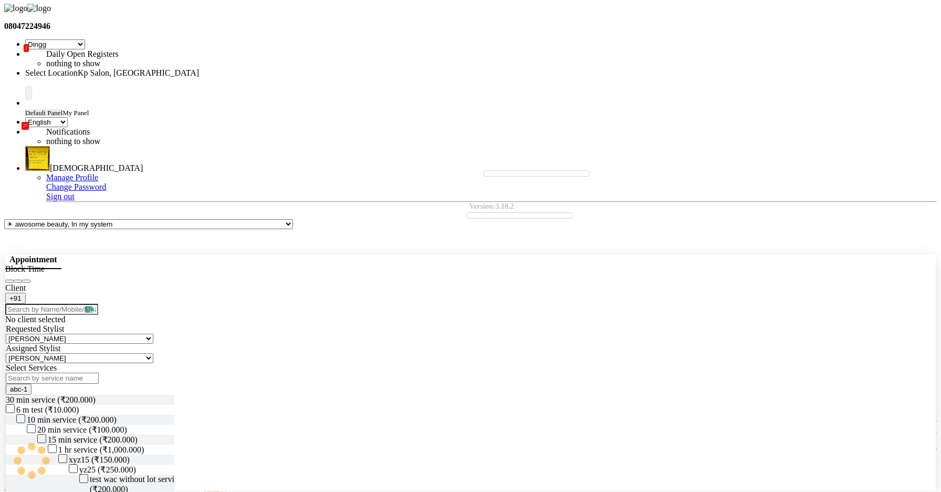
select select "4"
select select "215"
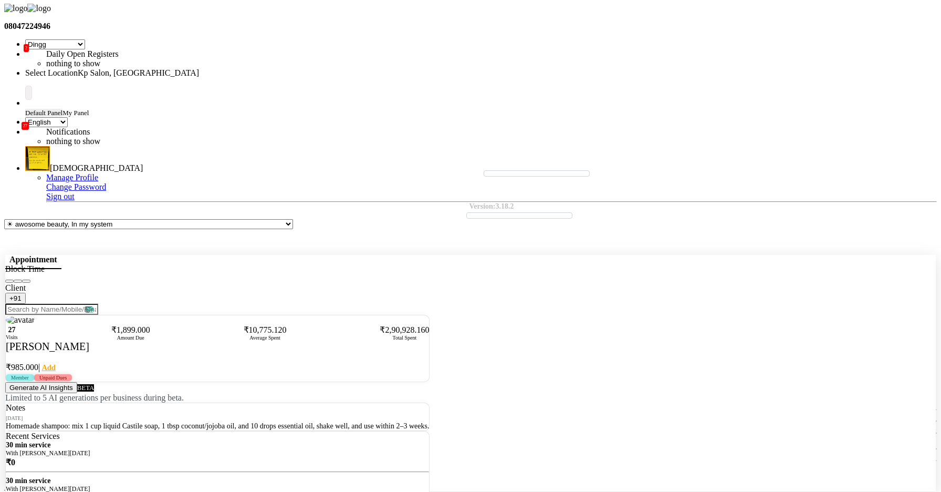
scroll to position [0, 0]
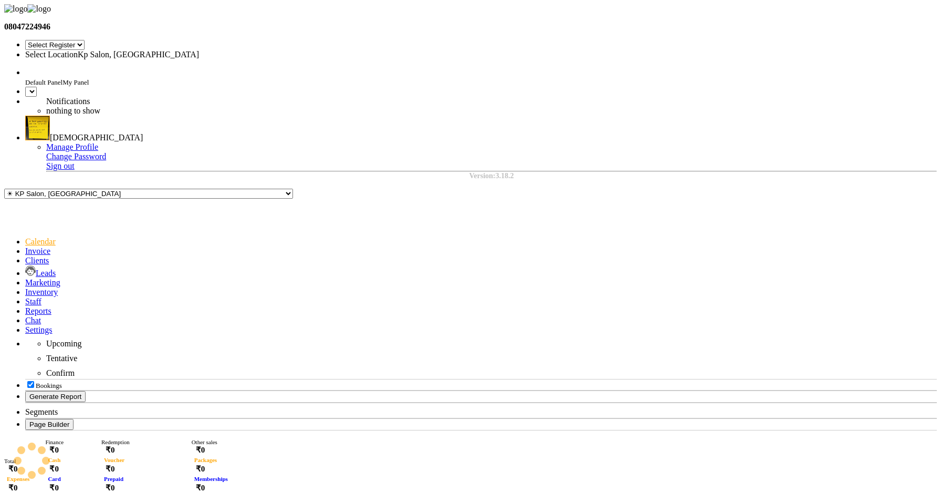
select select "28"
select select "en"
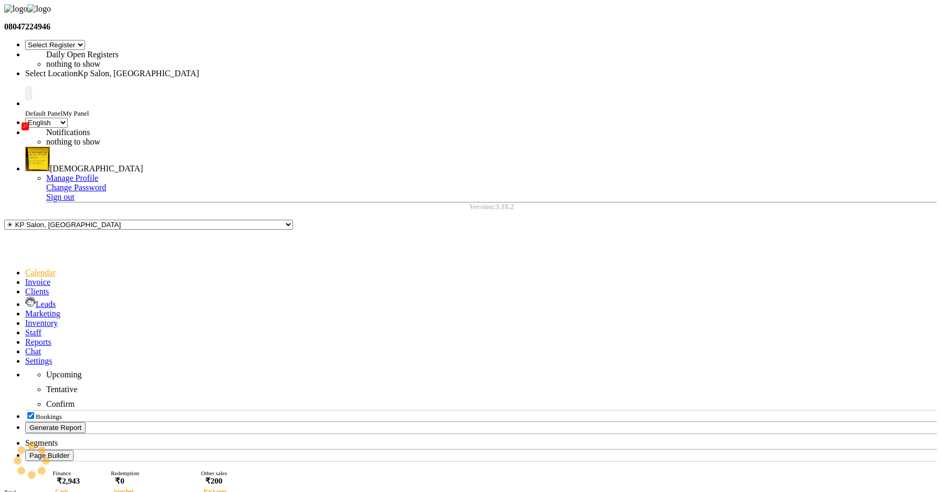
select select "28"
select select "7"
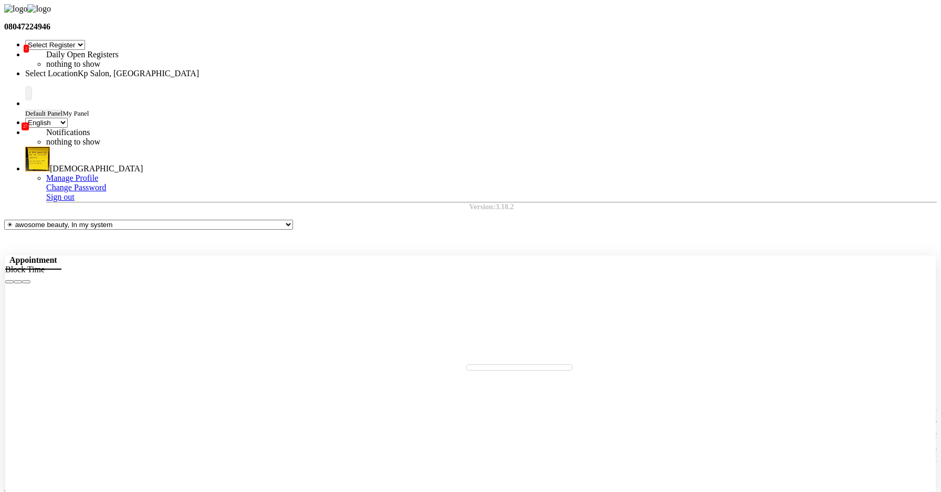
scroll to position [1, 0]
select select "tentative"
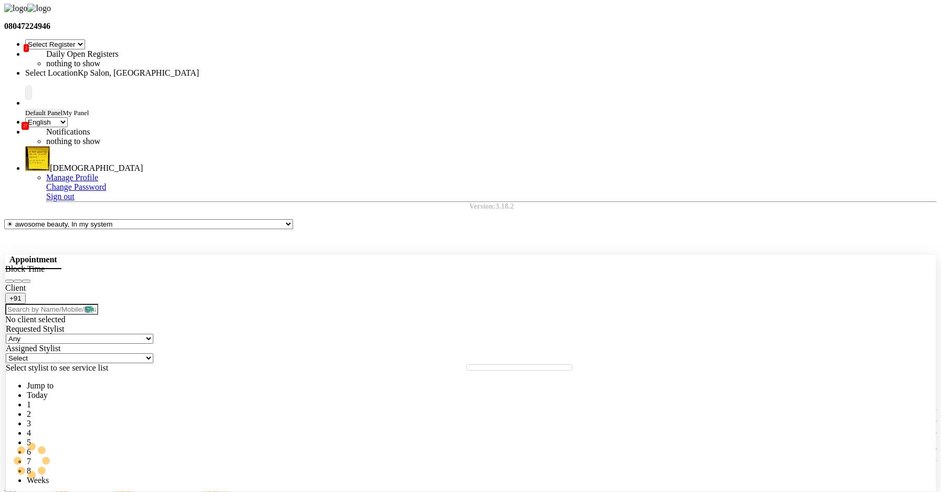
type input "[DATE]"
select select "615"
select select "351"
select select "4"
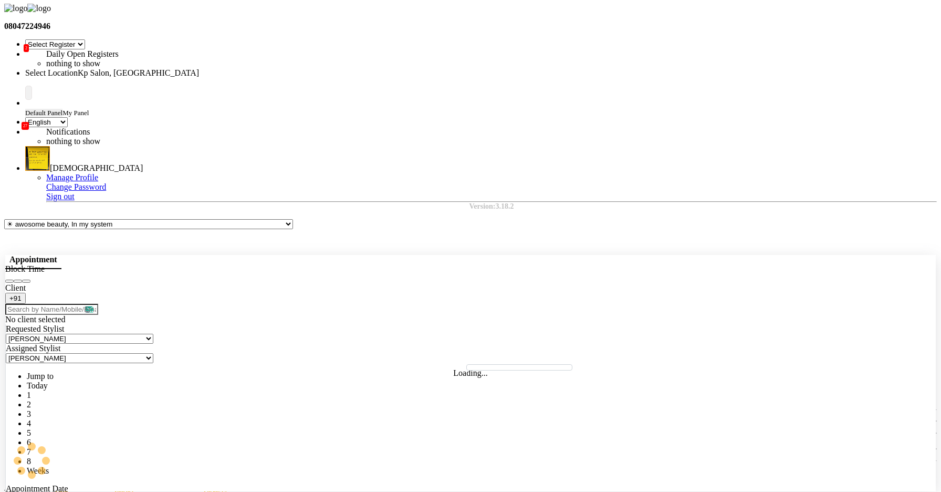
select select "4"
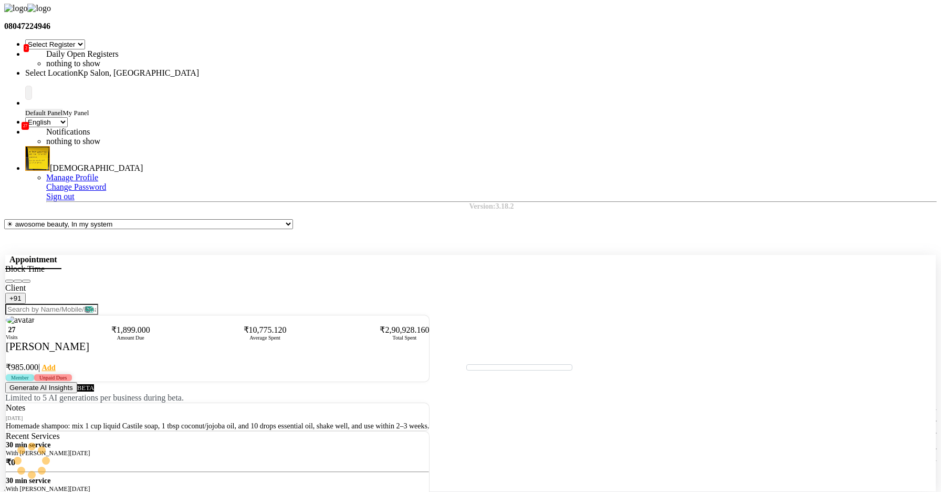
select select "215"
click at [26, 281] on icon "Close" at bounding box center [26, 281] width 0 height 0
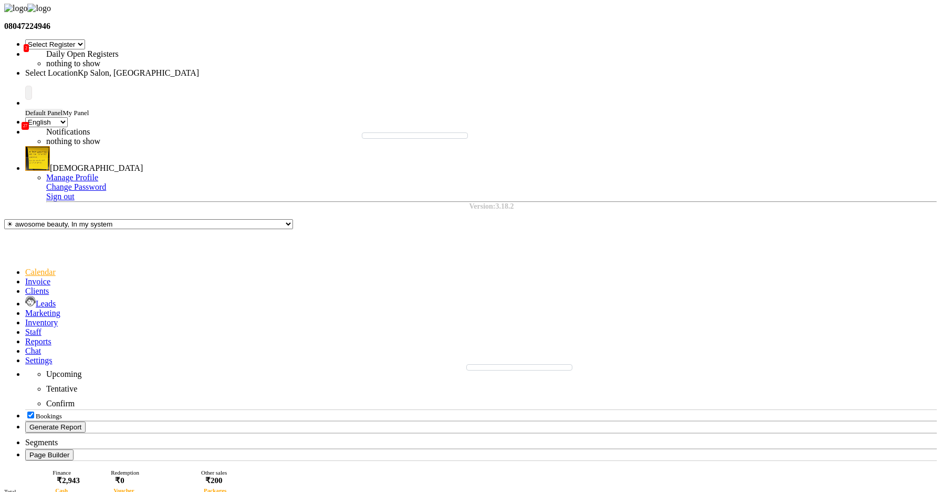
type input "[DATE]"
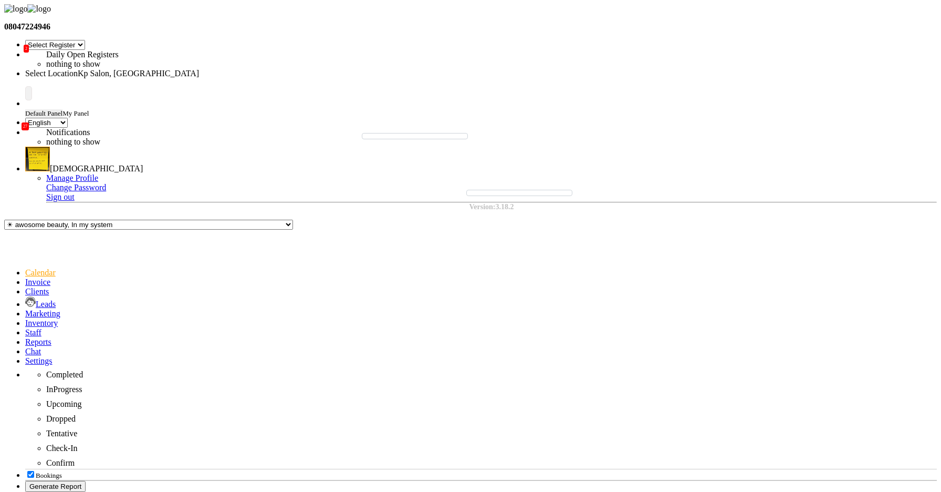
scroll to position [359, 0]
select select "tentative"
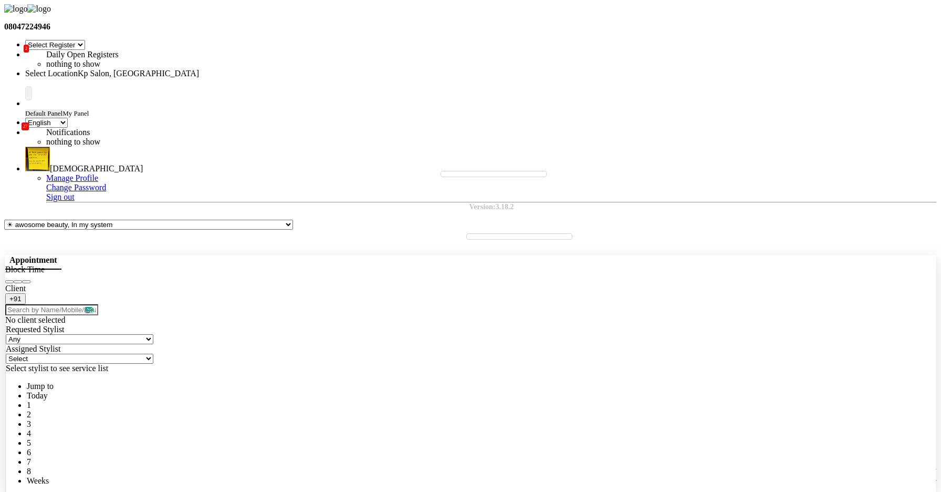
scroll to position [1, 0]
type input "[DATE]"
select select "1005"
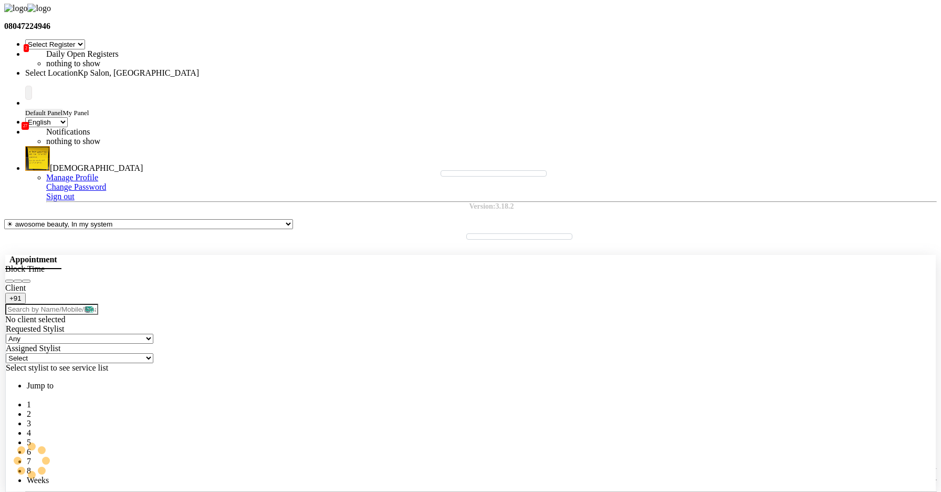
select select "351"
select select "4"
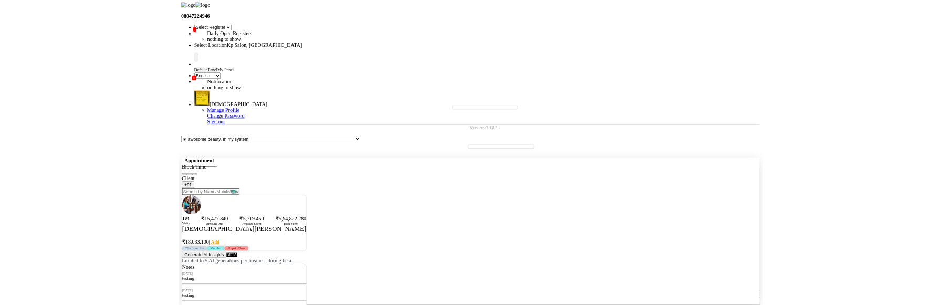
scroll to position [0, 0]
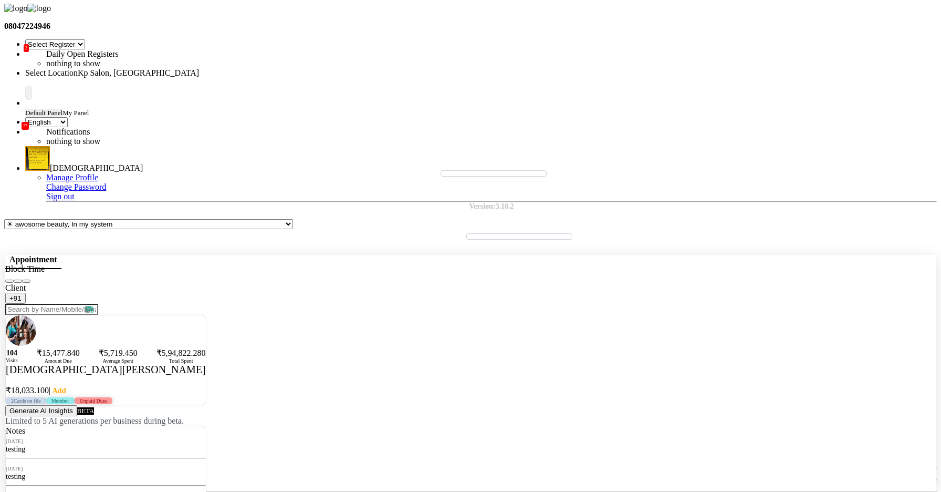
click at [132, 435] on div "Jul 21, 2025 testing Jul 21, 2025 testing Sep 10, 2024 sample" at bounding box center [106, 471] width 200 height 72
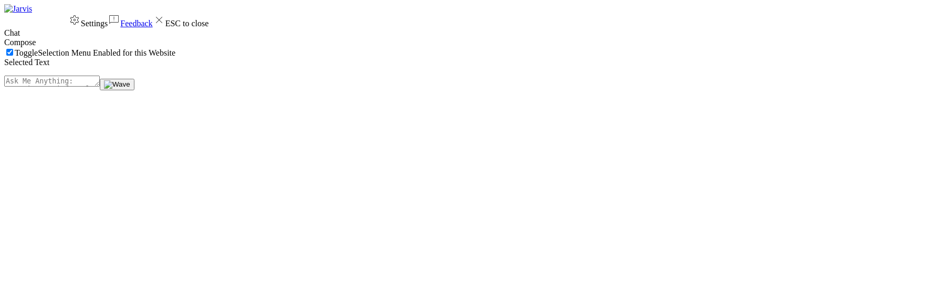
select select "28"
select select "en"
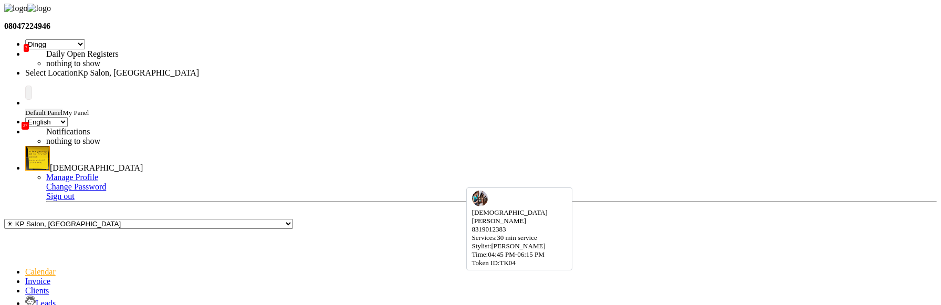
scroll to position [350, 0]
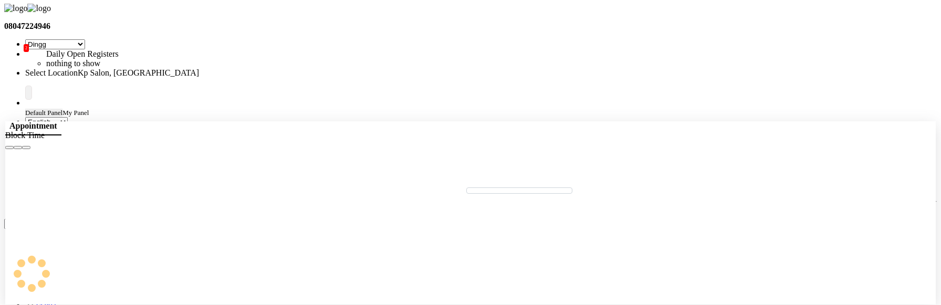
select select "tentative"
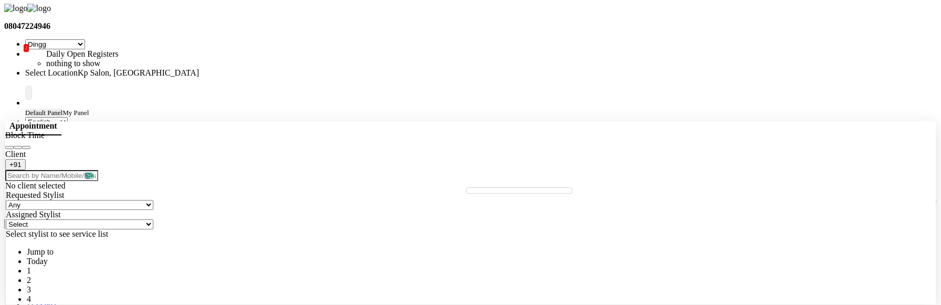
type input "[DATE]"
select select "1005"
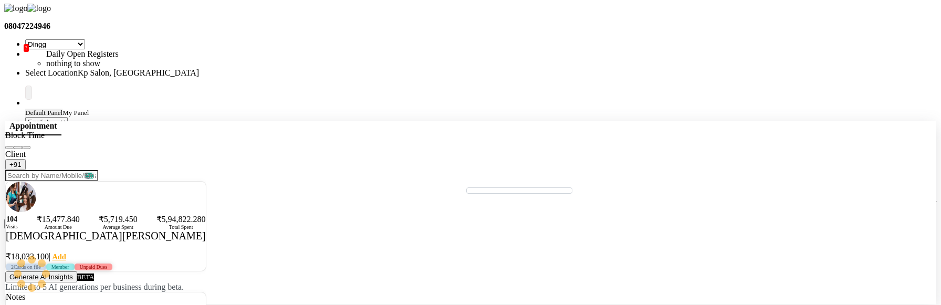
select select "351"
select select "4"
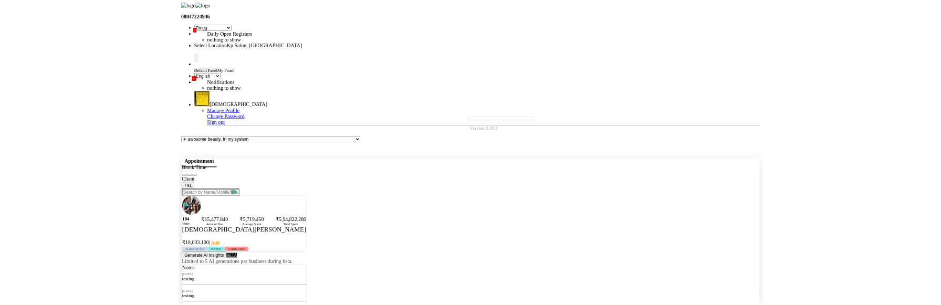
scroll to position [69, 0]
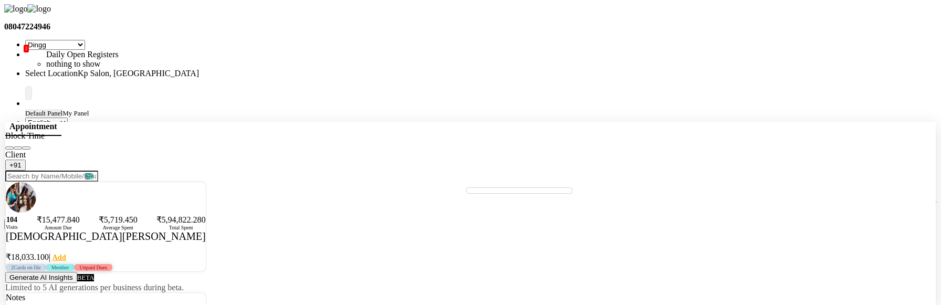
scroll to position [101, 0]
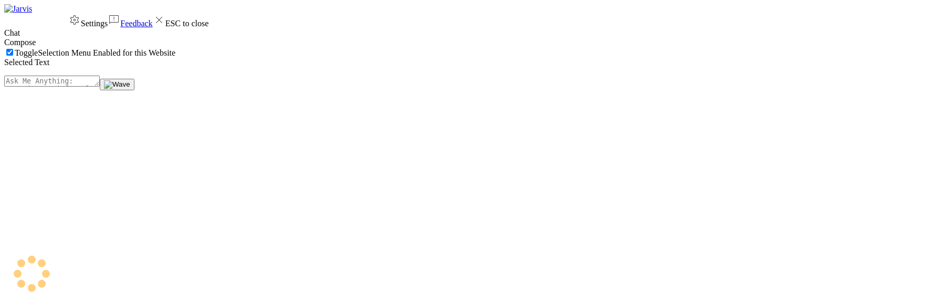
select select "28"
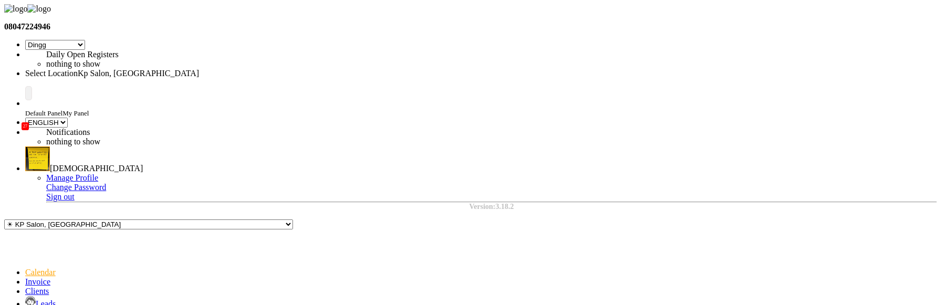
select select "en"
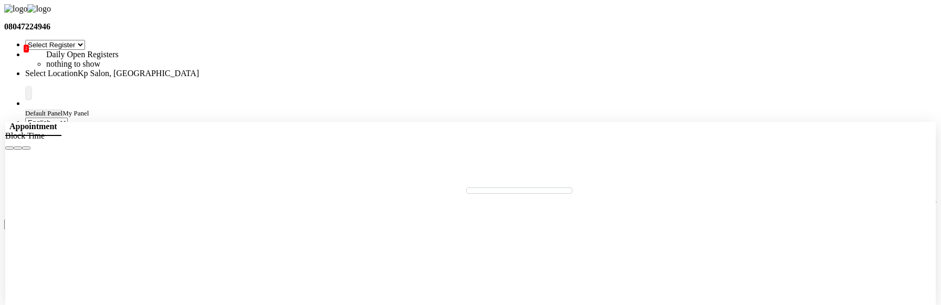
scroll to position [1, 0]
select select "tentative"
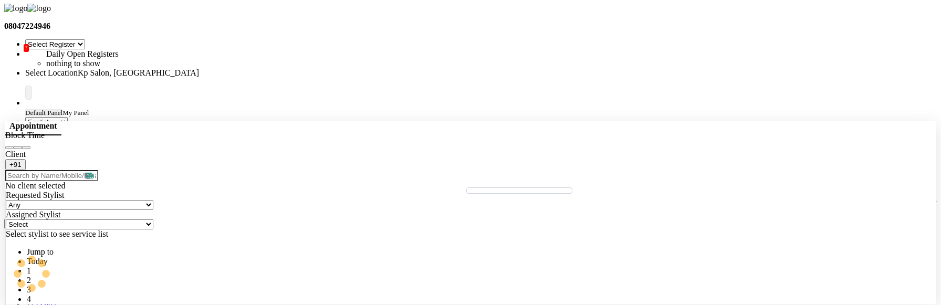
scroll to position [0, 0]
type input "[DATE]"
select select "1005"
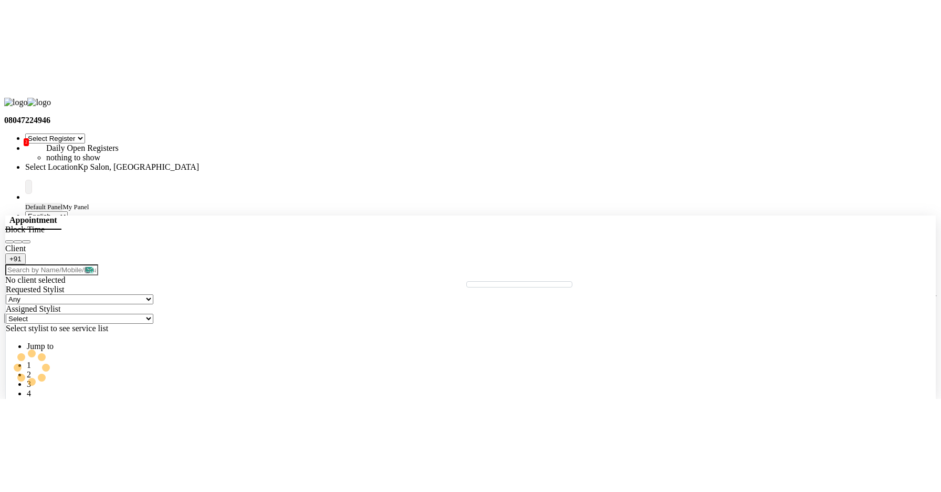
scroll to position [555, 0]
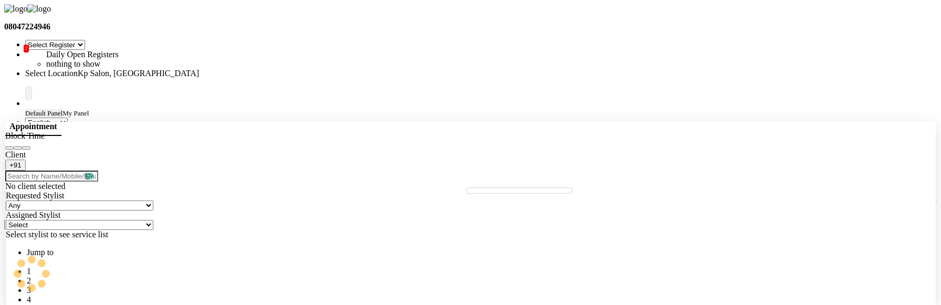
select select "351"
select select "4"
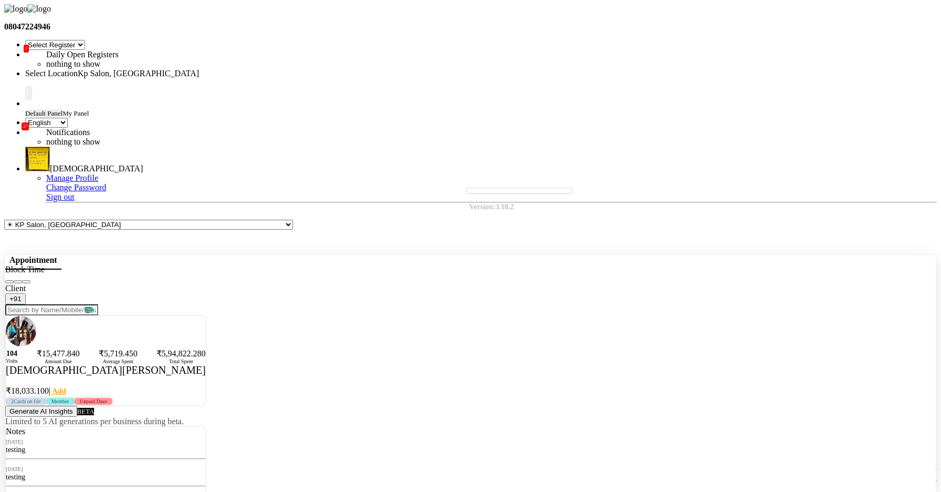
scroll to position [69, 0]
